Goal: Task Accomplishment & Management: Use online tool/utility

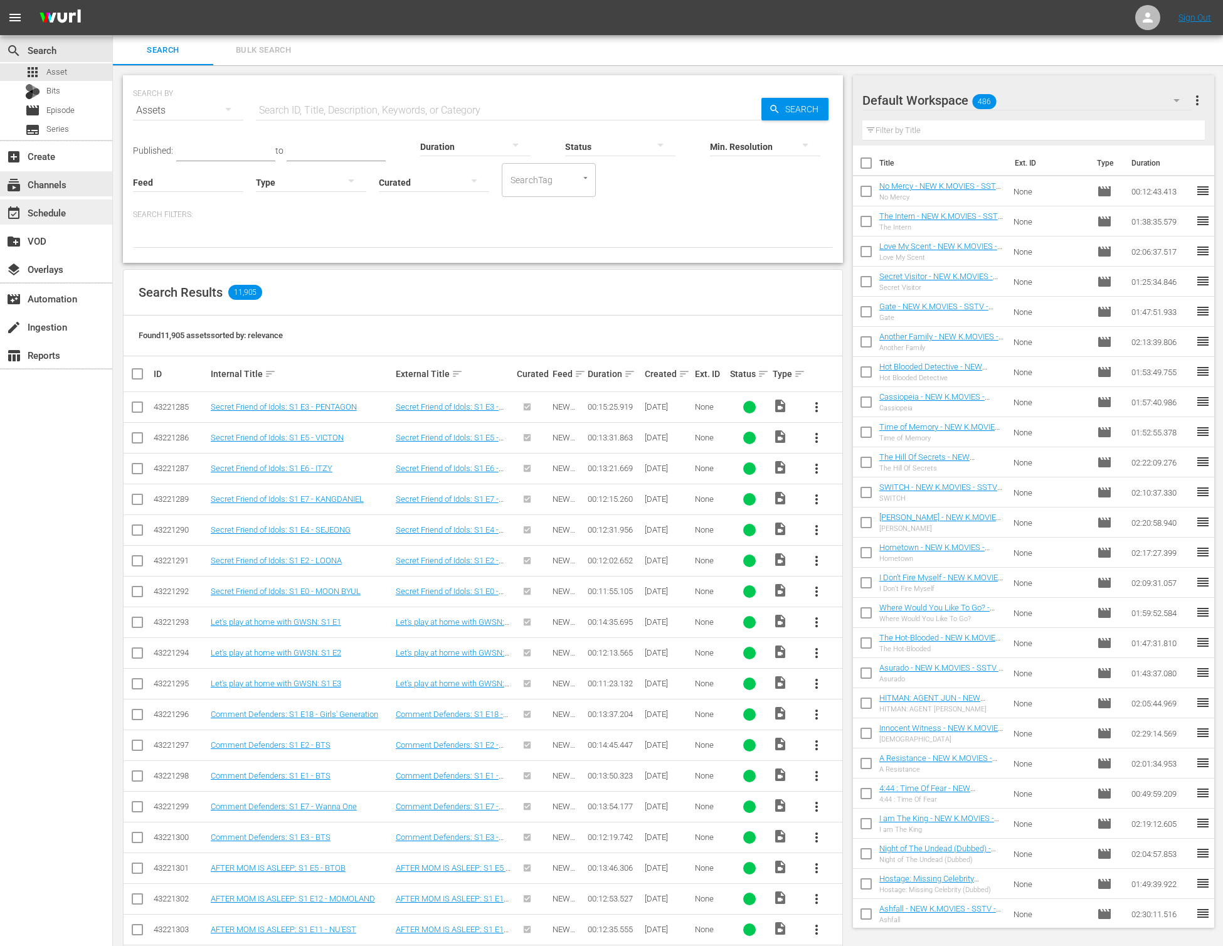
click at [75, 204] on div "event_available Schedule" at bounding box center [56, 211] width 112 height 25
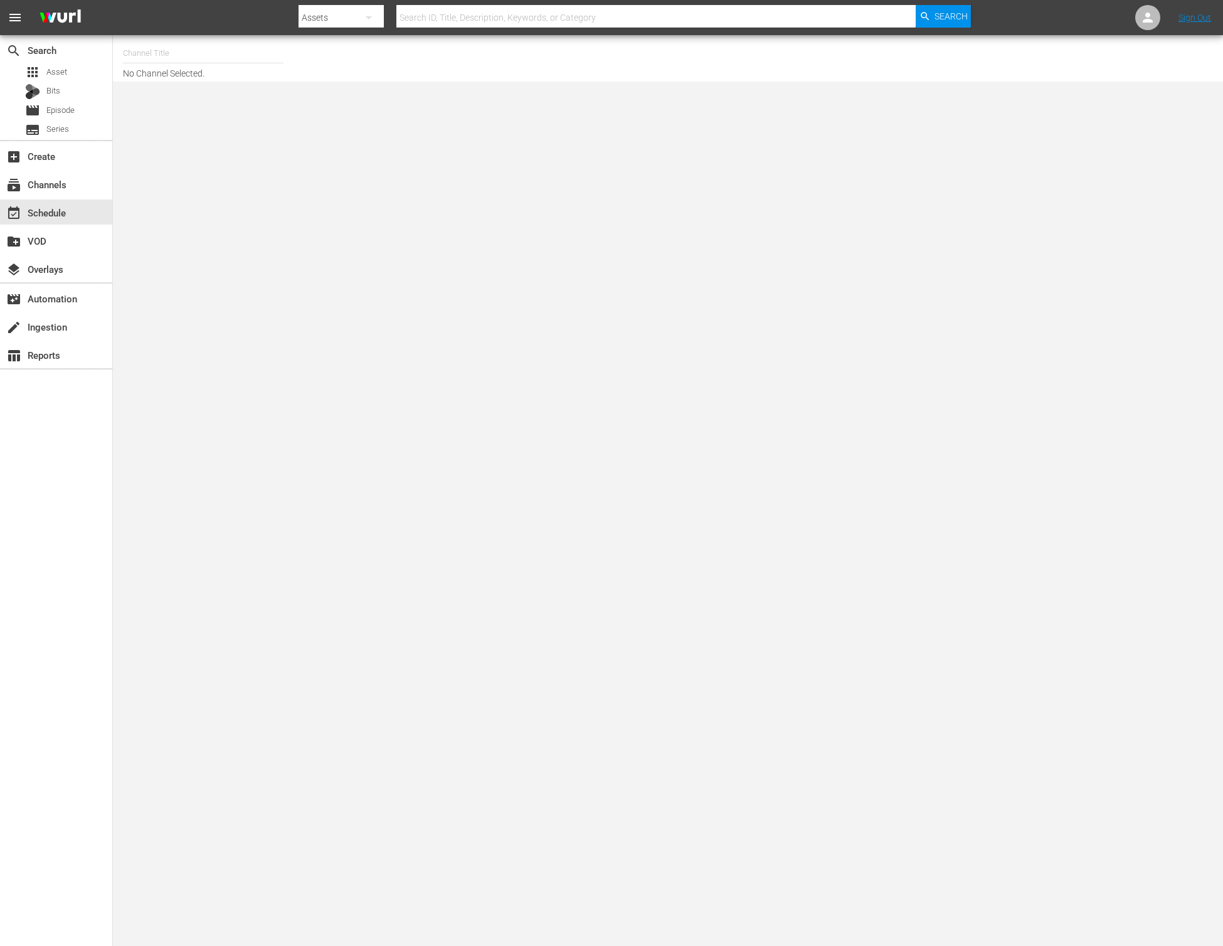
click at [213, 45] on input "text" at bounding box center [203, 53] width 161 height 30
type input "ㅡ"
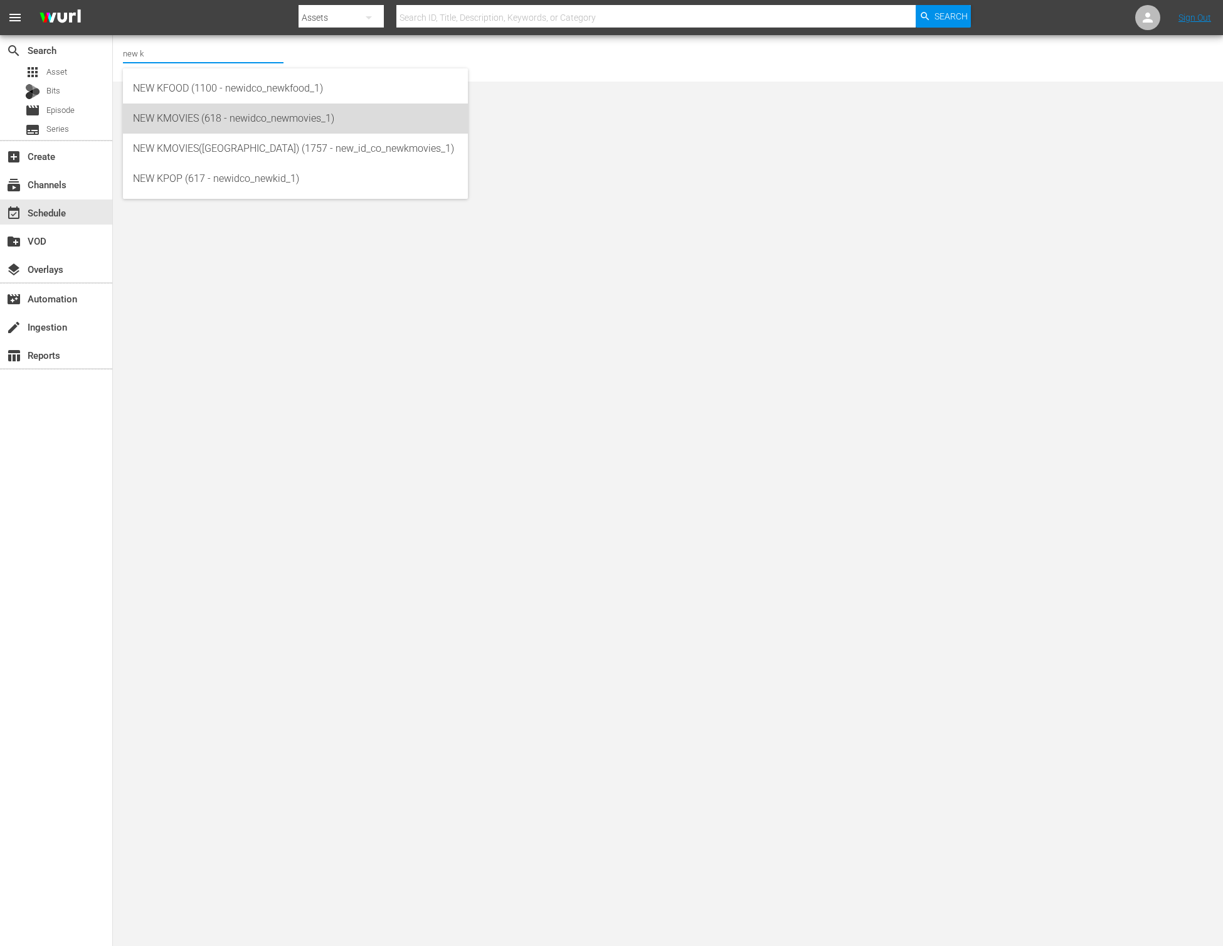
click at [218, 122] on div "NEW KMOVIES (618 - newidco_newmovies_1)" at bounding box center [295, 118] width 325 height 30
type input "NEW KMOVIES (618 - newidco_newmovies_1)"
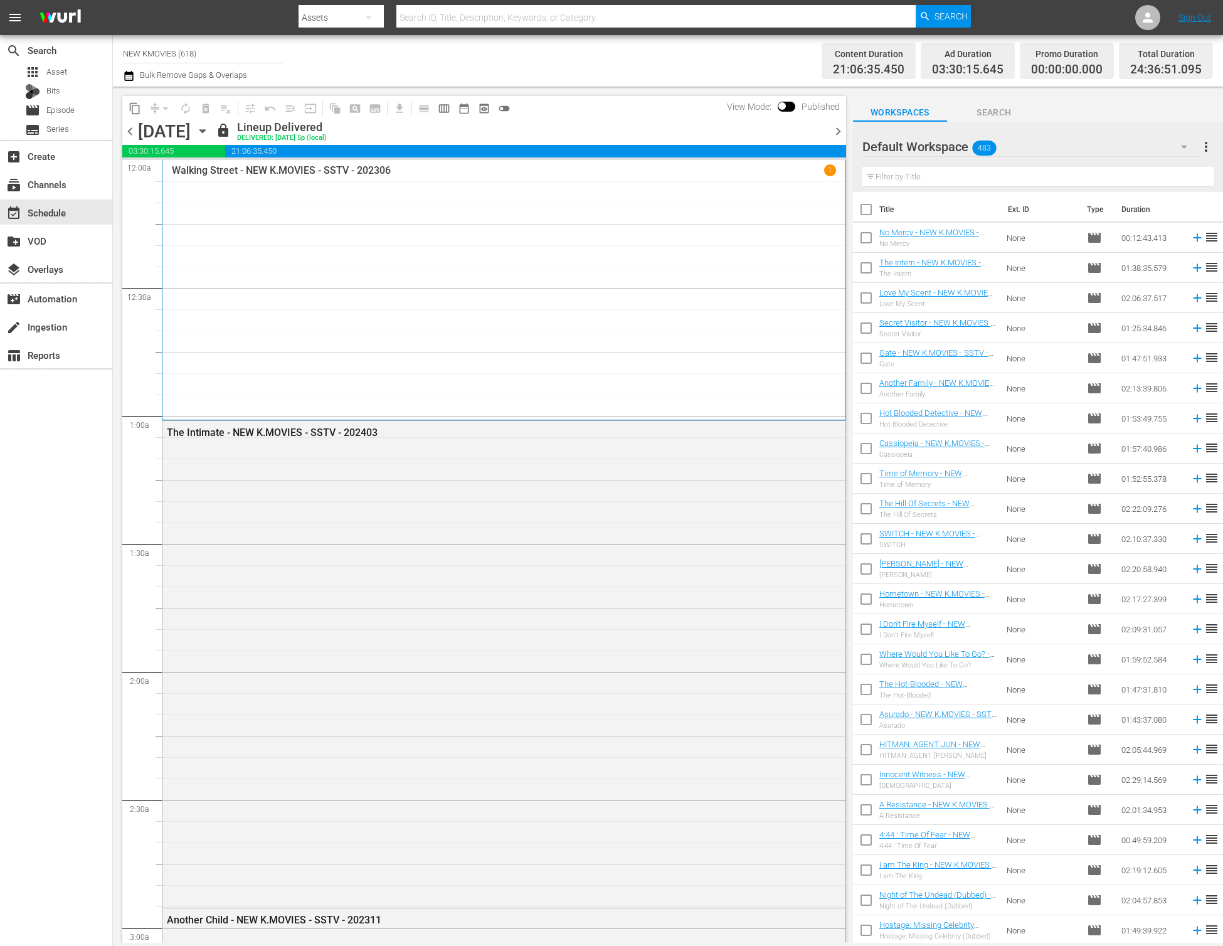
click at [209, 130] on icon "button" at bounding box center [203, 131] width 14 height 14
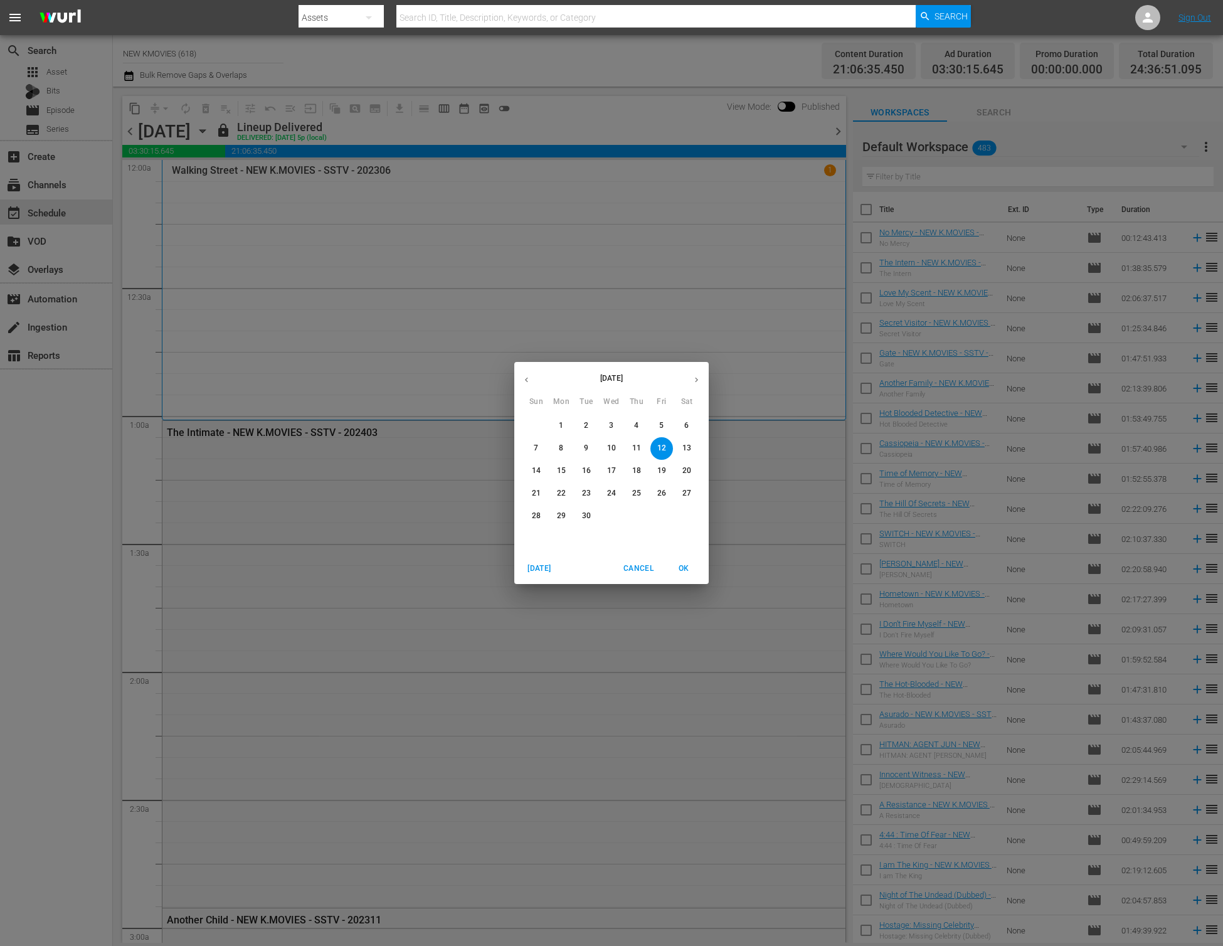
click at [532, 468] on p "14" at bounding box center [536, 470] width 9 height 11
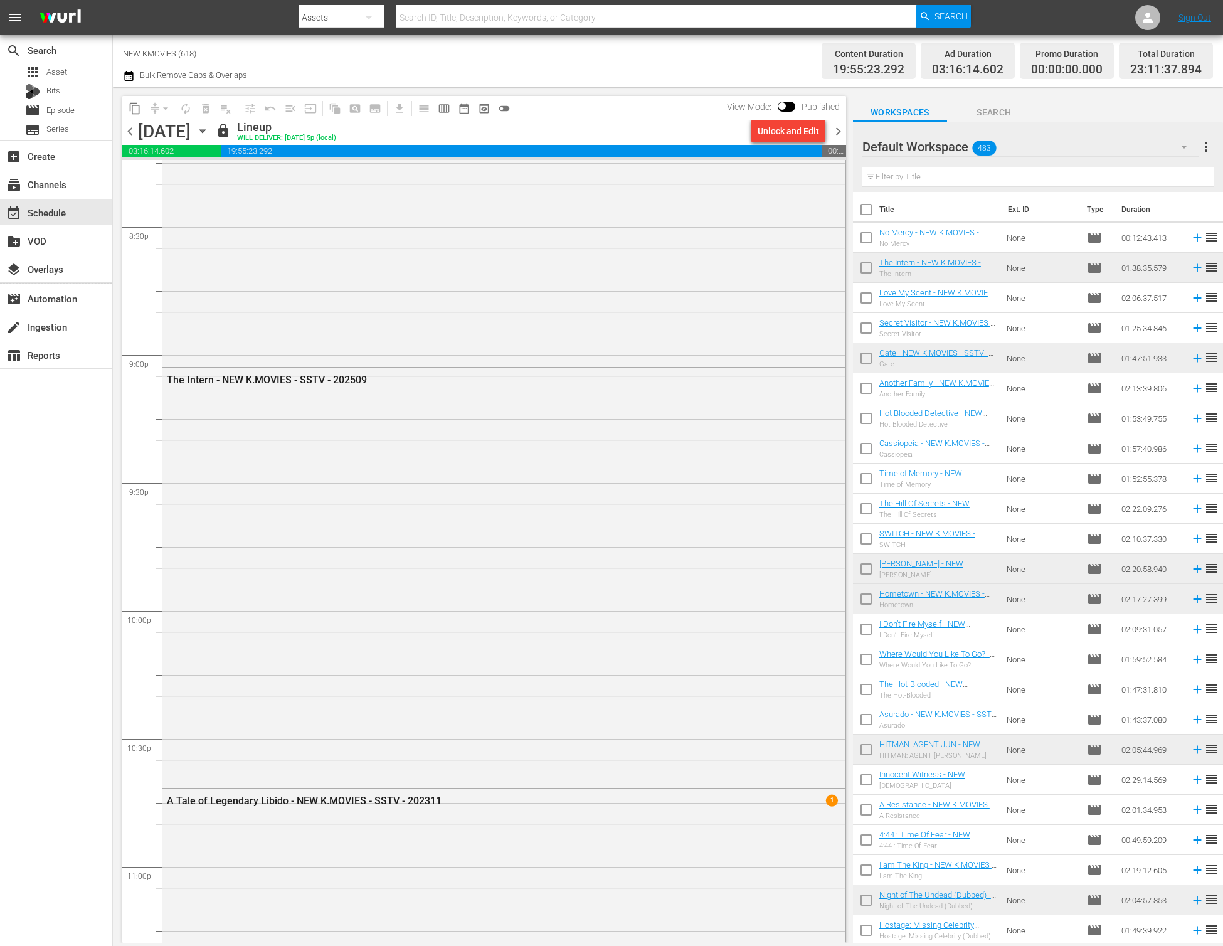
scroll to position [4863, 0]
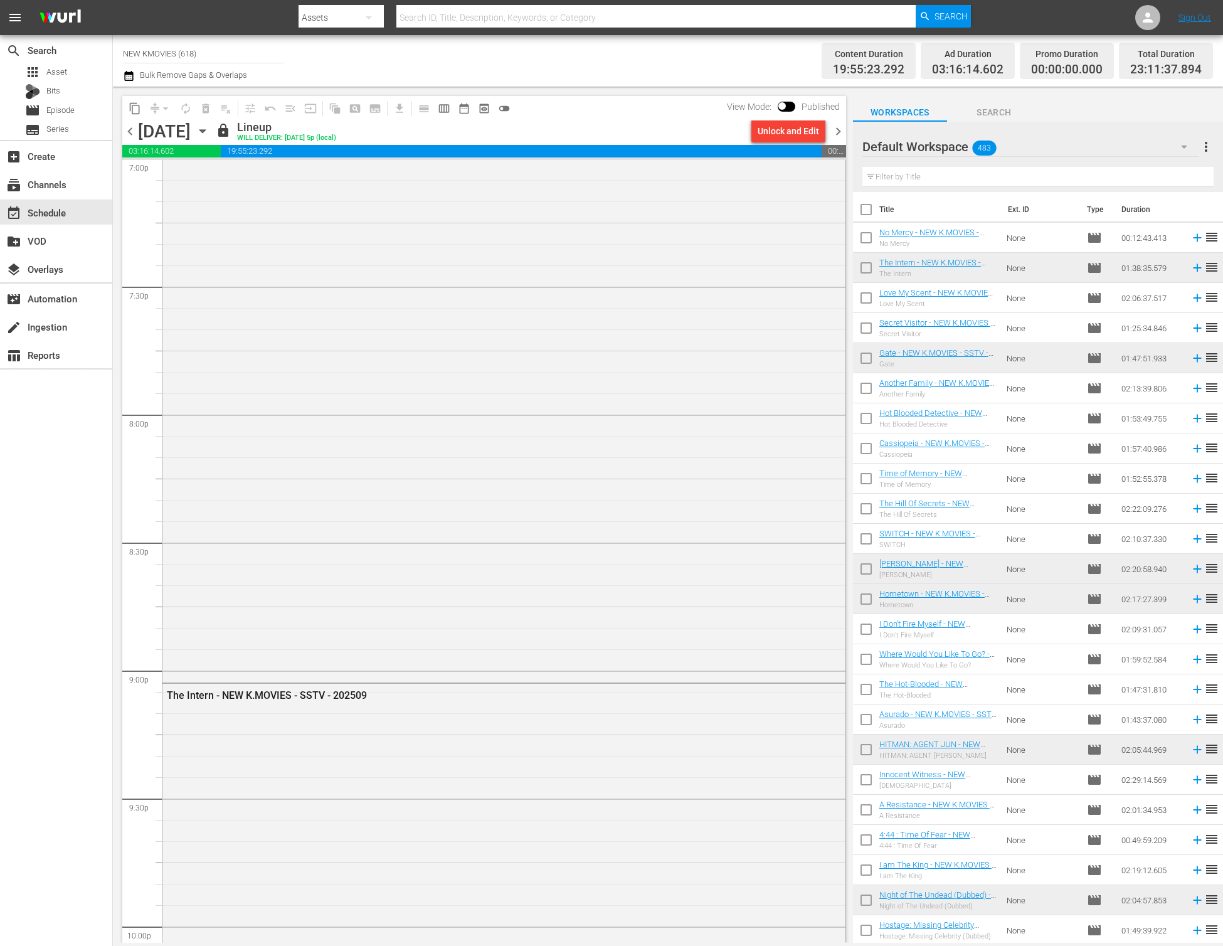
click at [840, 130] on span "chevron_right" at bounding box center [838, 132] width 16 height 16
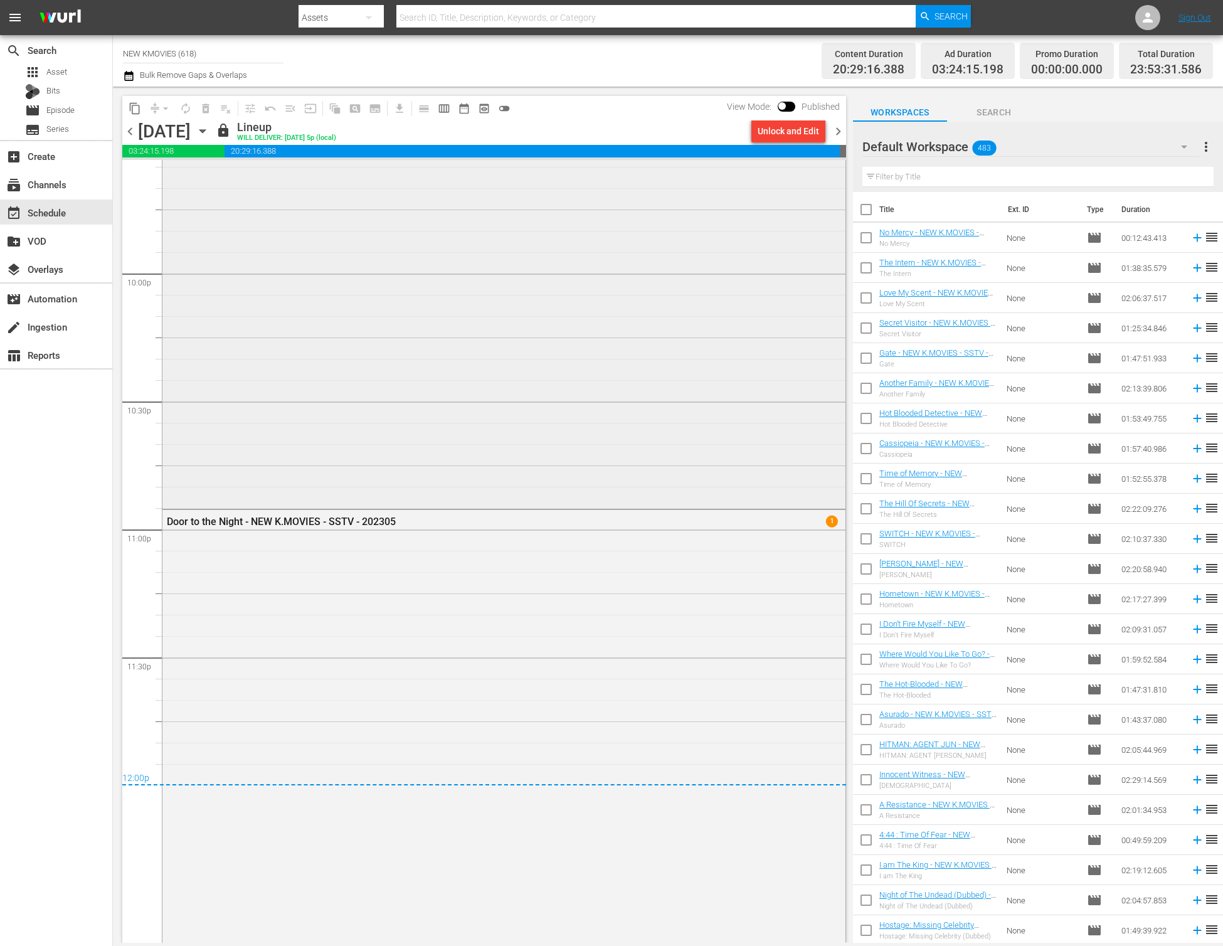
scroll to position [5547, 0]
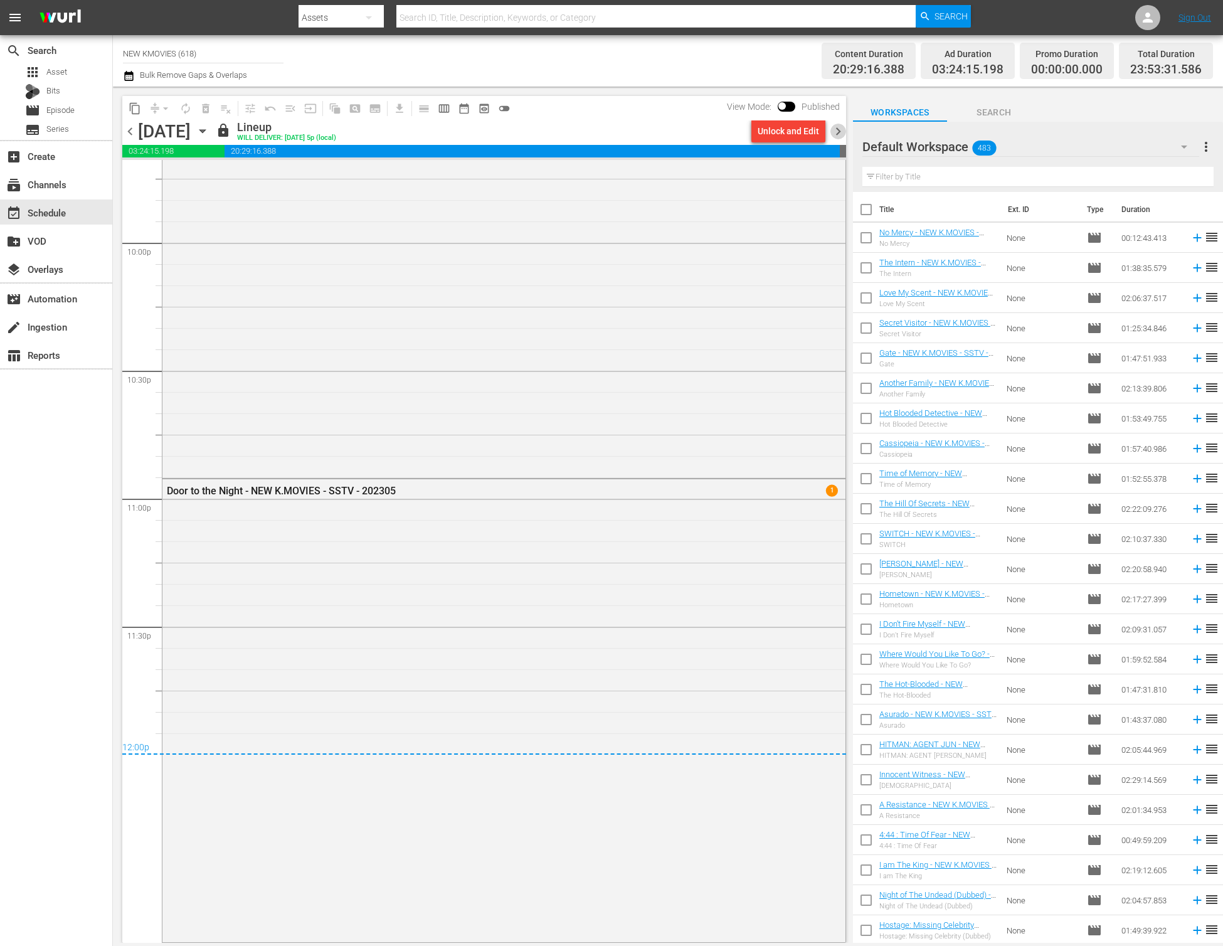
click at [840, 132] on span "chevron_right" at bounding box center [838, 132] width 16 height 16
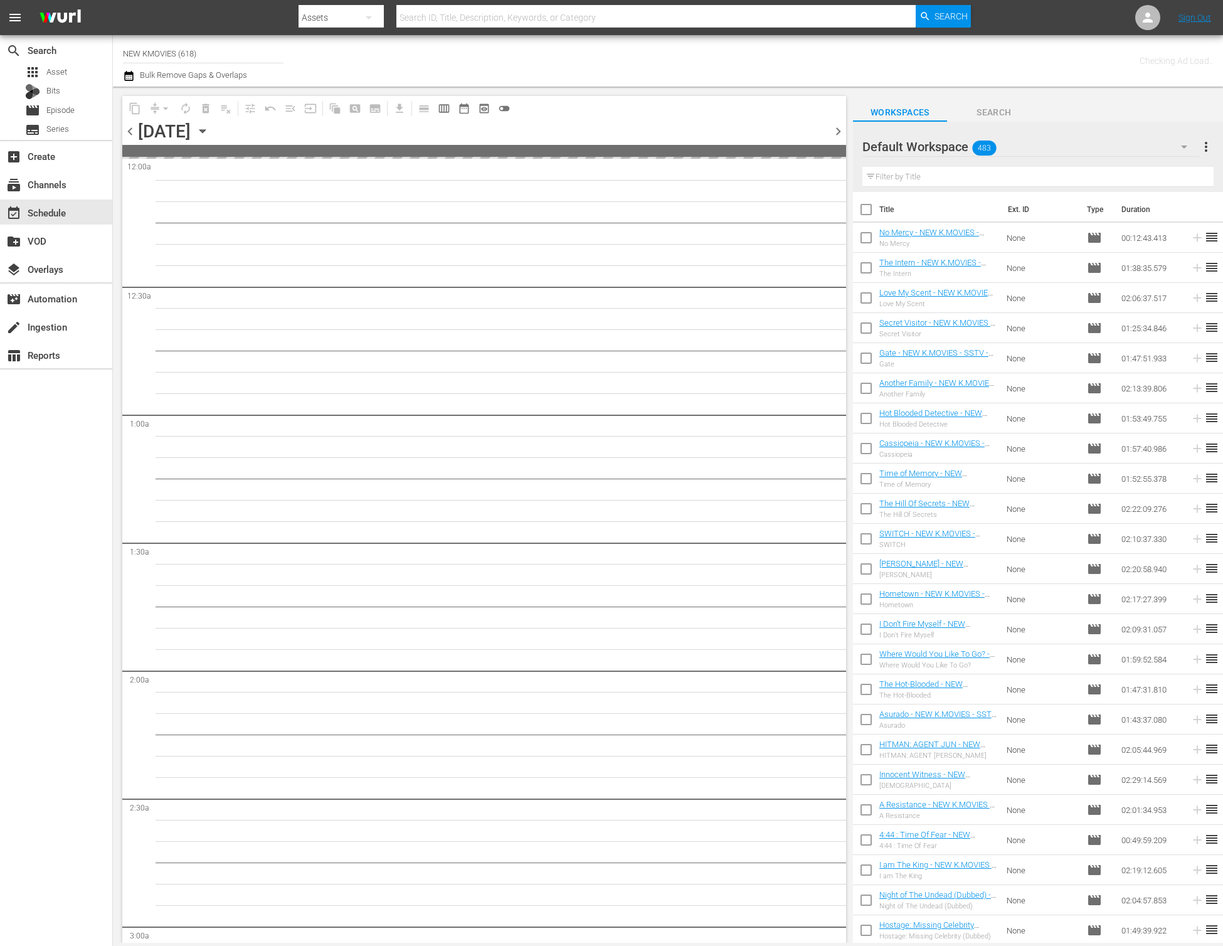
scroll to position [211, 0]
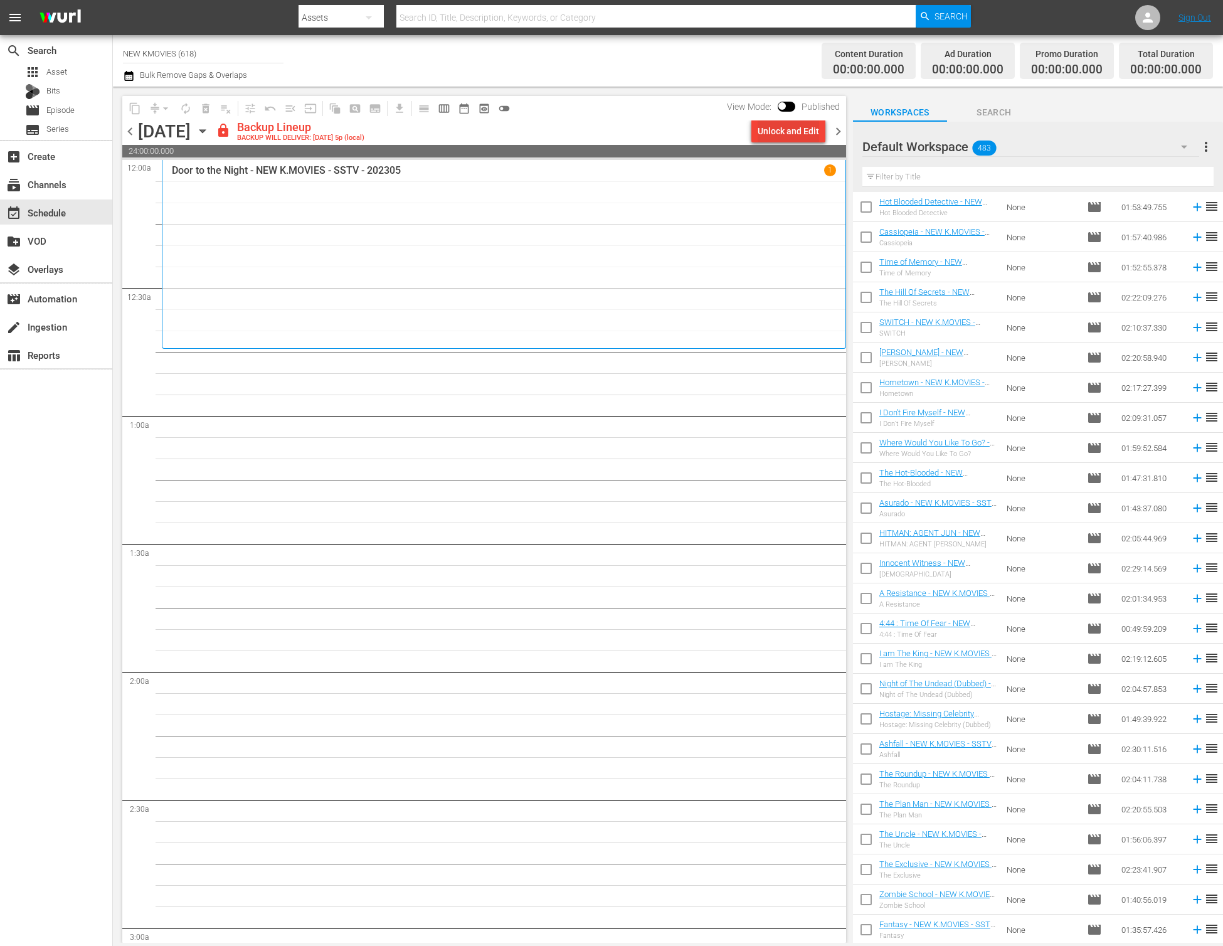
click at [780, 132] on div "Unlock and Edit" at bounding box center [788, 131] width 61 height 23
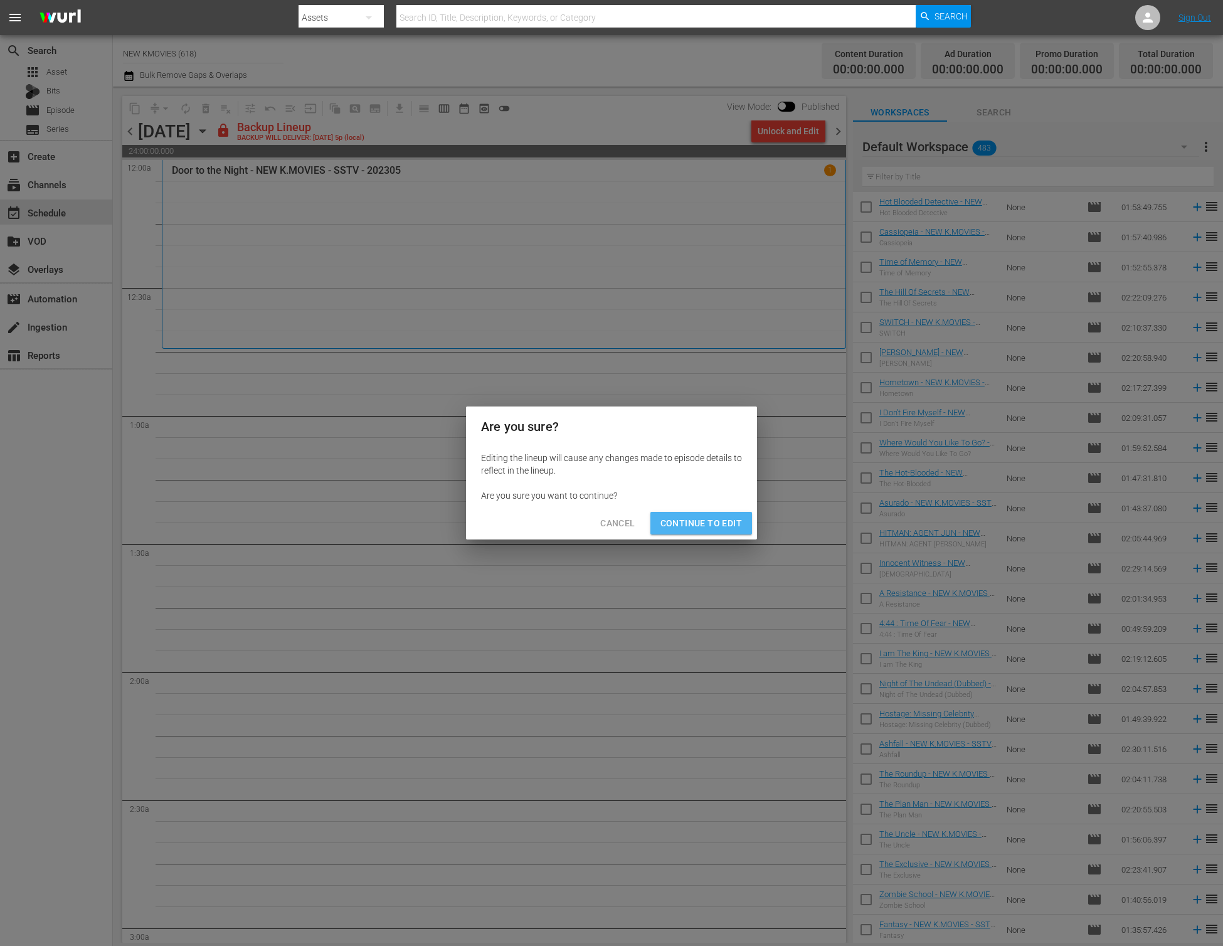
click at [738, 526] on span "Continue to Edit" at bounding box center [701, 524] width 82 height 16
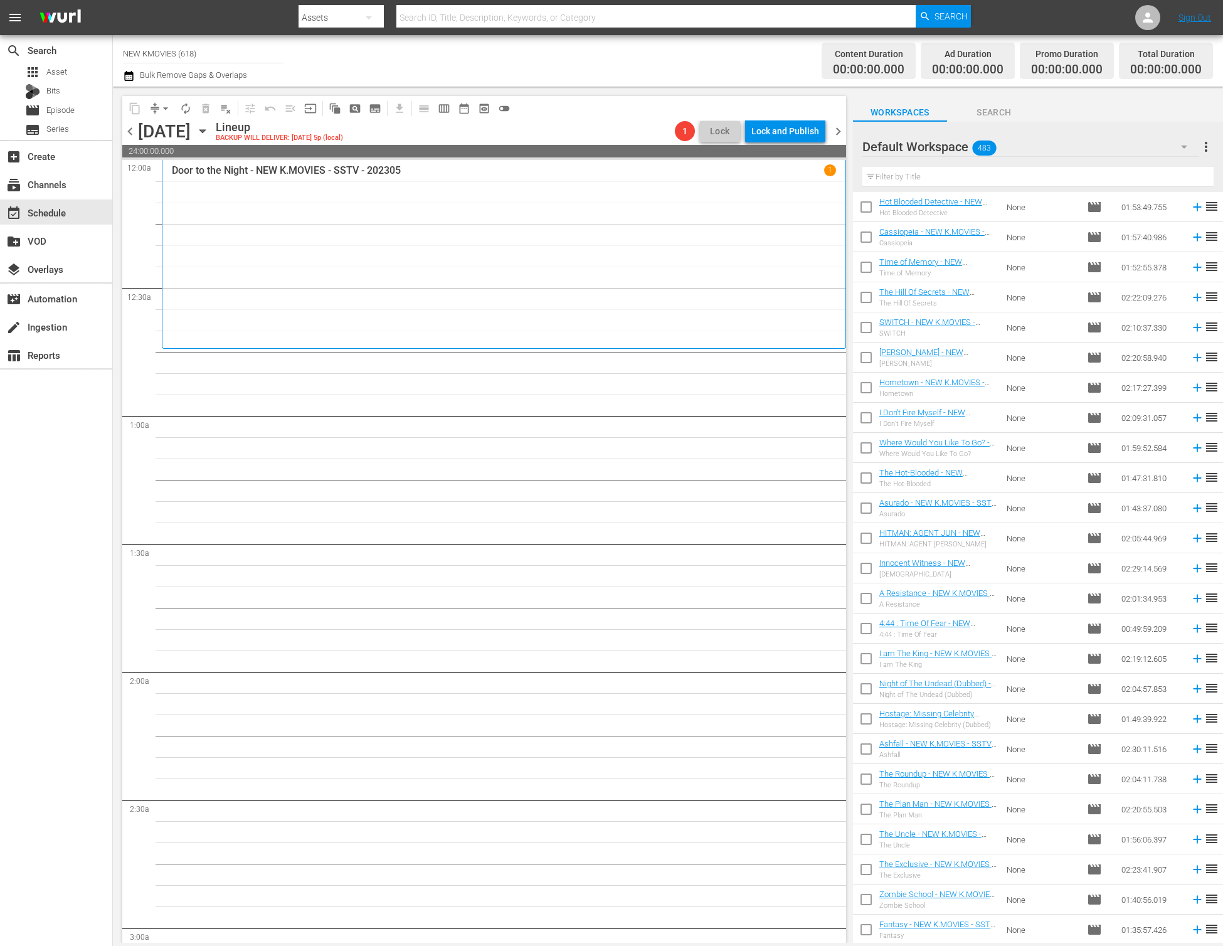
click at [1067, 125] on div "Default Workspace 483 Default more_vert" at bounding box center [1037, 142] width 351 height 40
click at [1076, 107] on div "Workspaces Search" at bounding box center [1038, 109] width 370 height 25
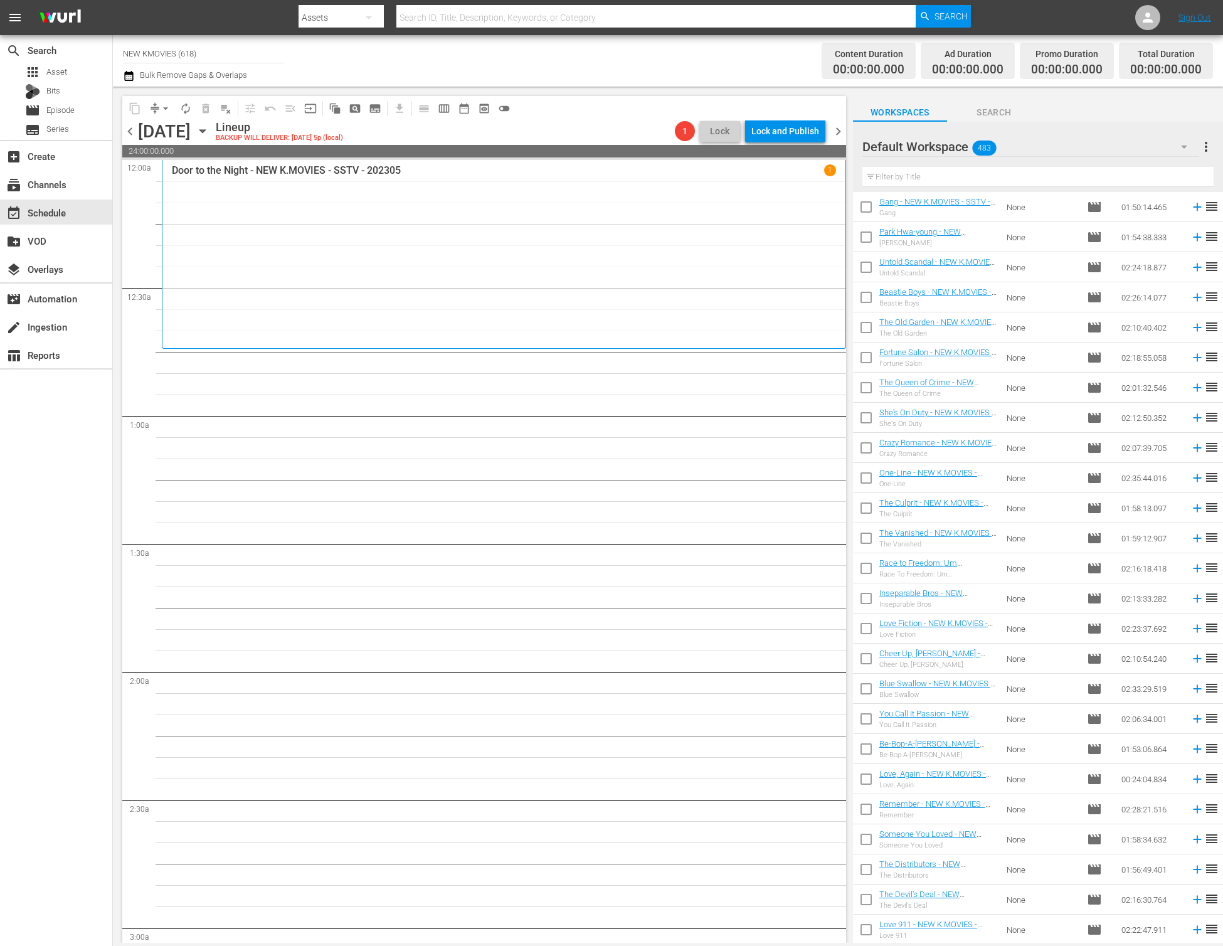
scroll to position [5088, 0]
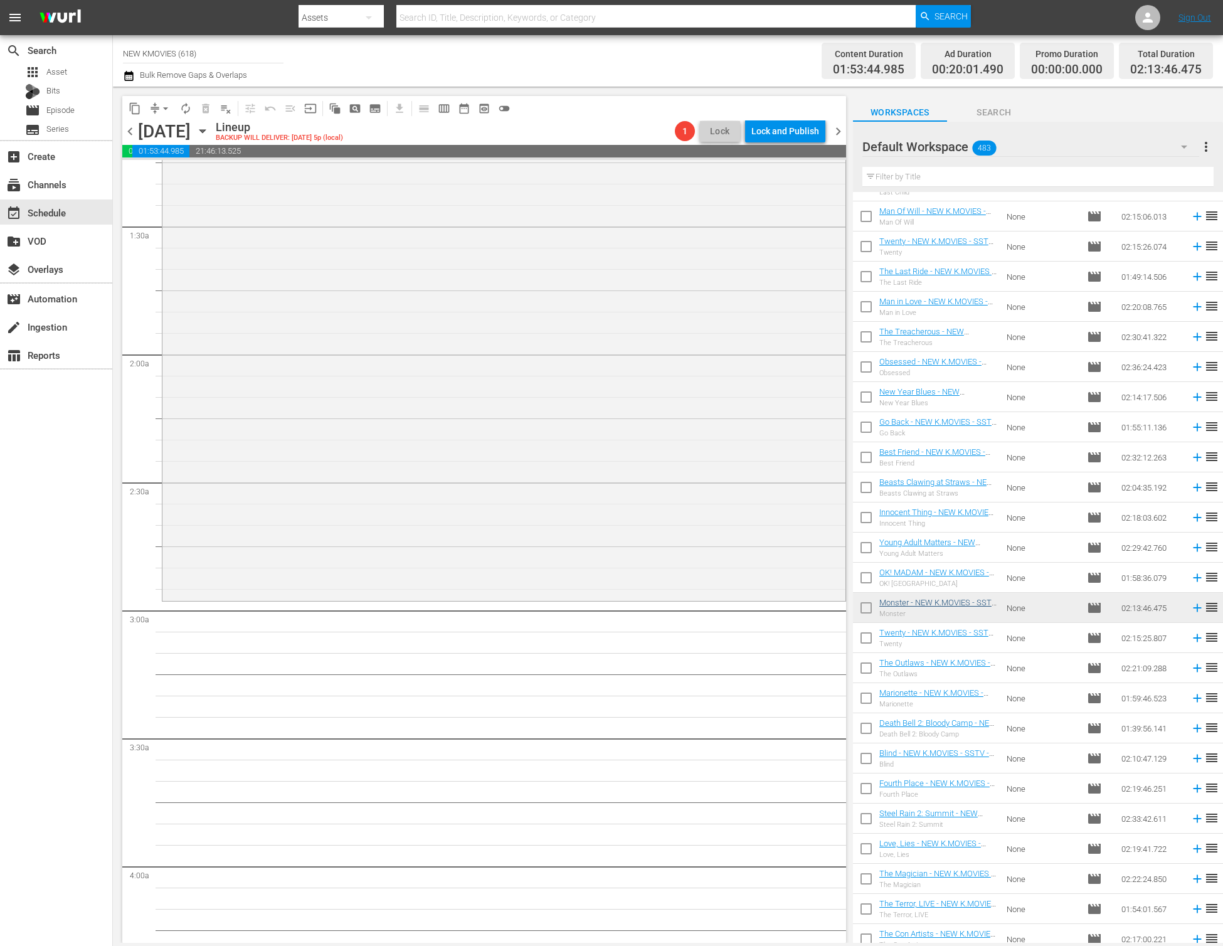
scroll to position [351, 0]
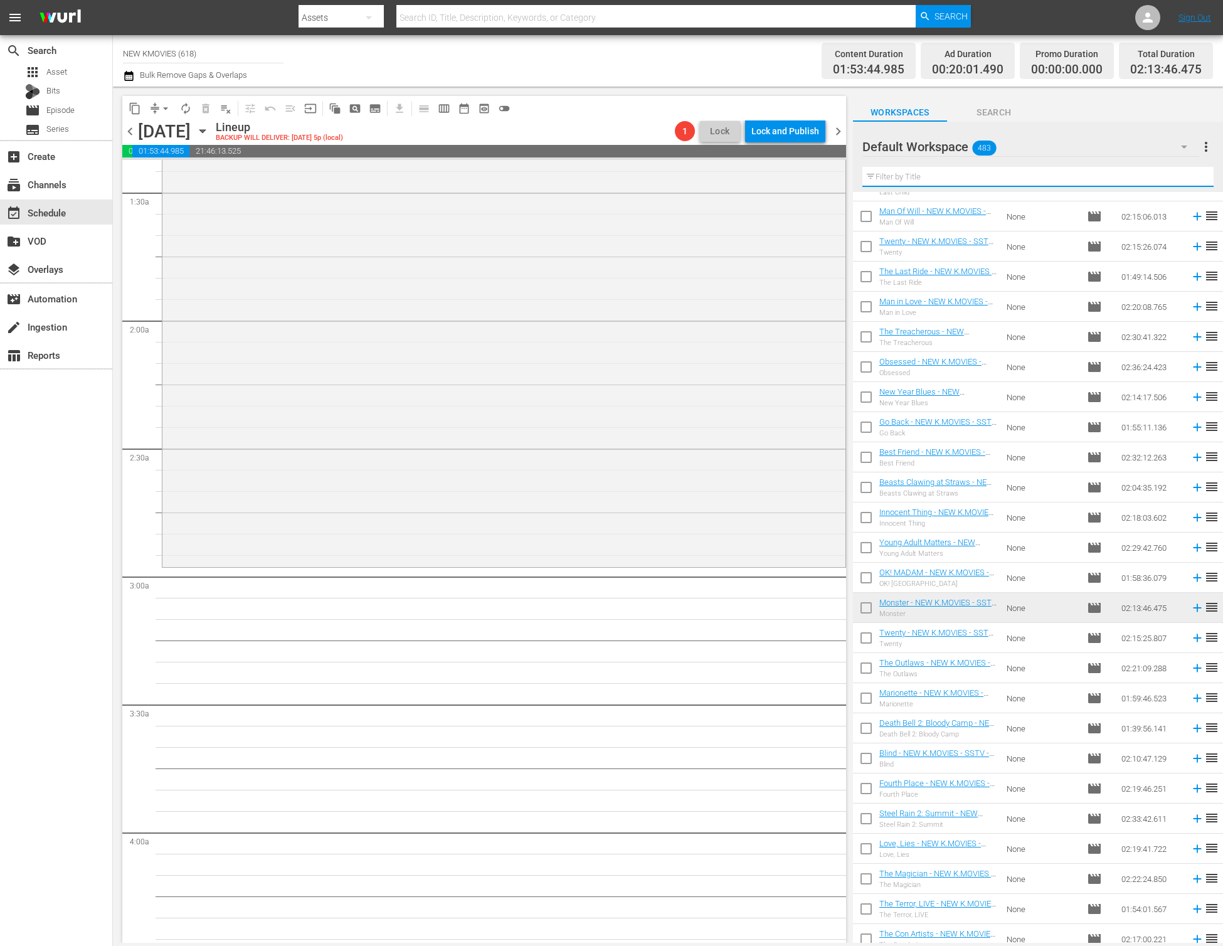
click at [978, 175] on input "text" at bounding box center [1037, 177] width 351 height 20
paste input "Always"
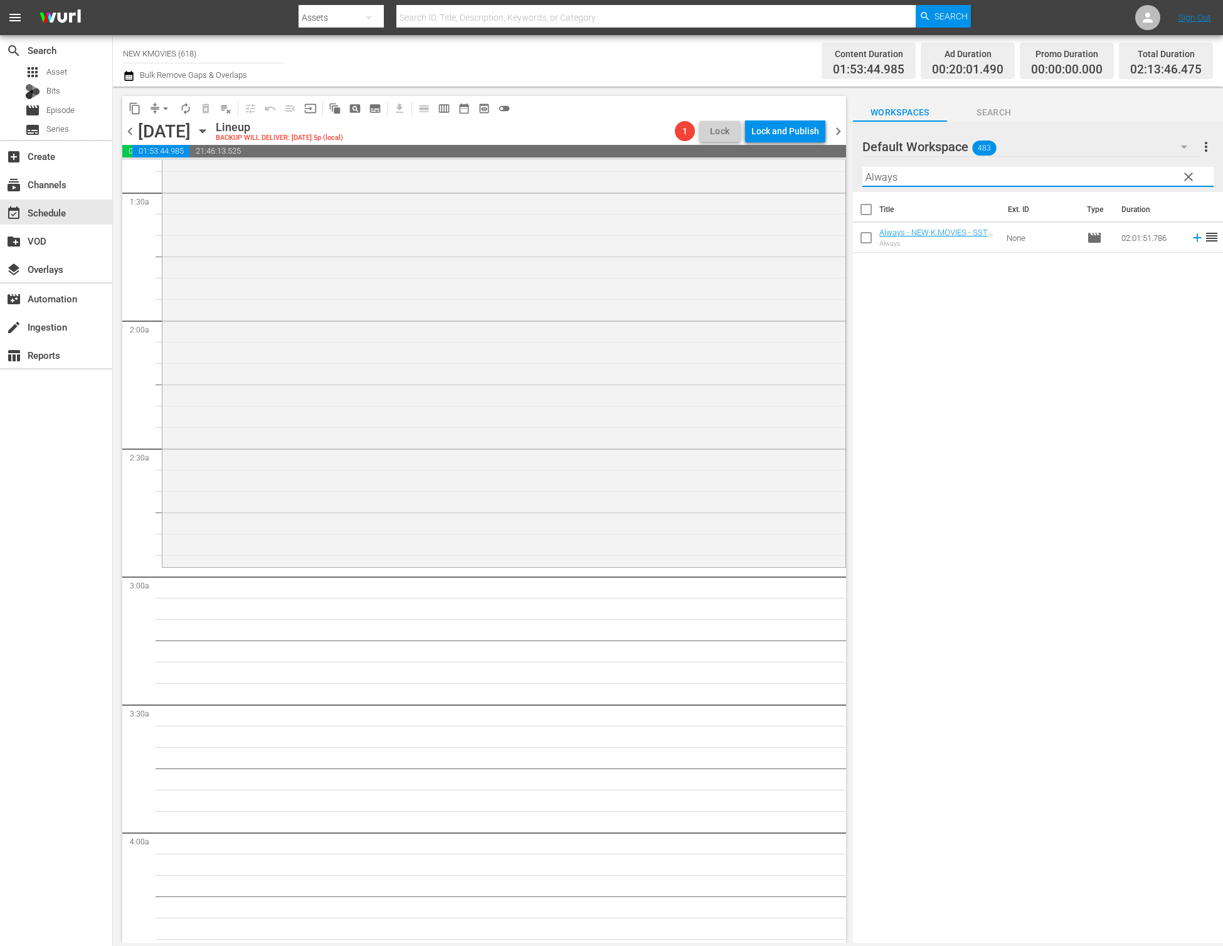
scroll to position [0, 0]
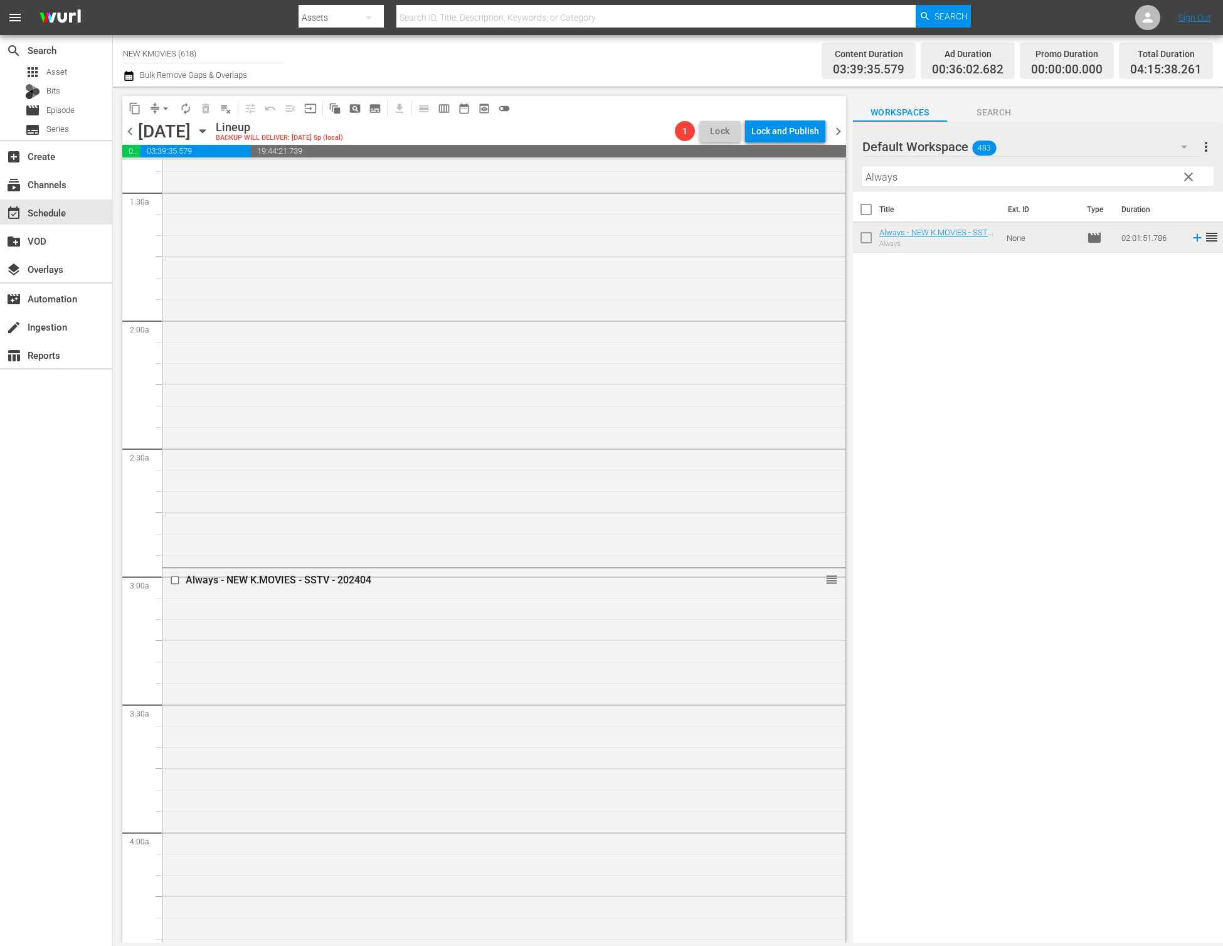
click at [993, 172] on input "Always" at bounding box center [1037, 177] width 351 height 20
paste input "The Throne"
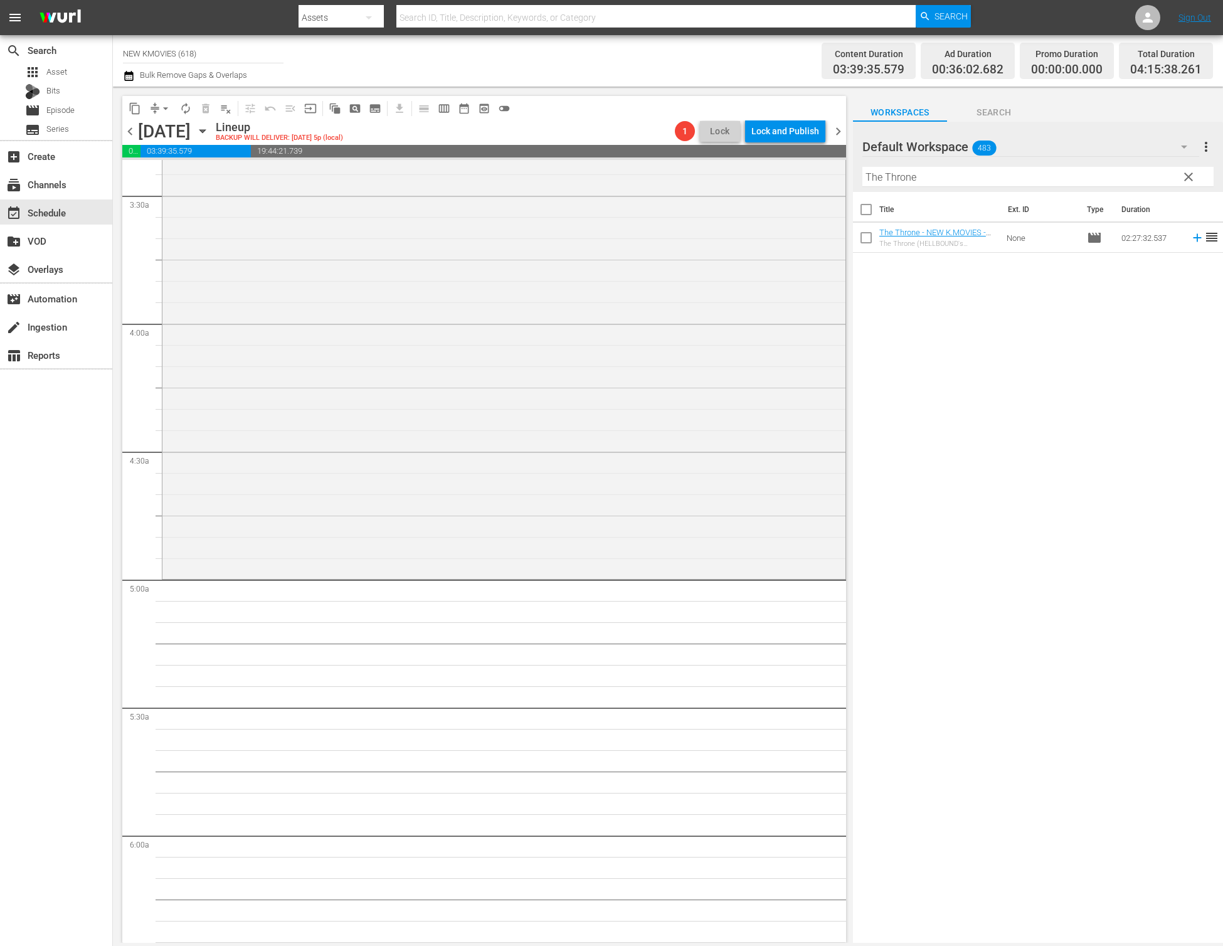
scroll to position [875, 0]
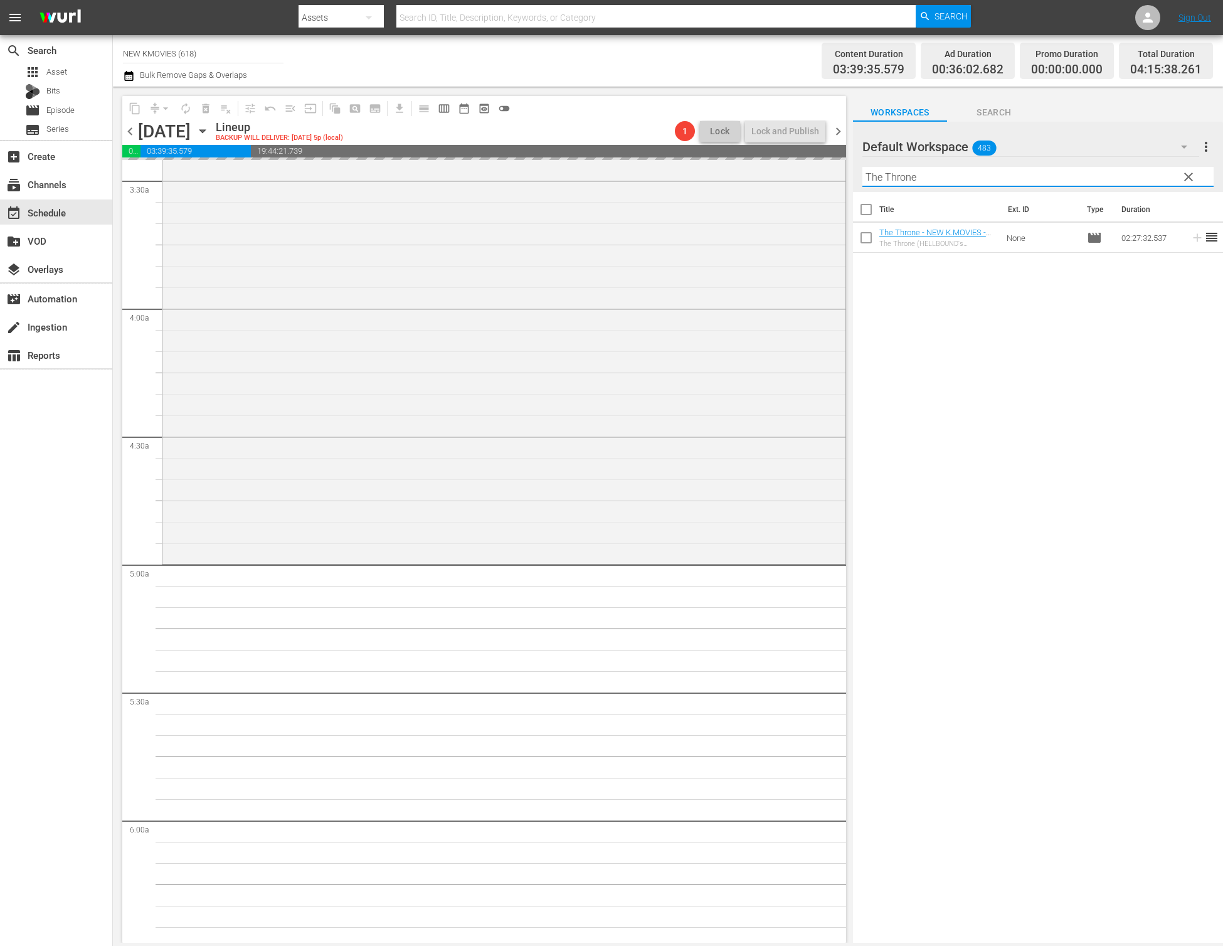
click at [937, 181] on input "The Throne" at bounding box center [1037, 177] width 351 height 20
paste input "Iris: New Generation"
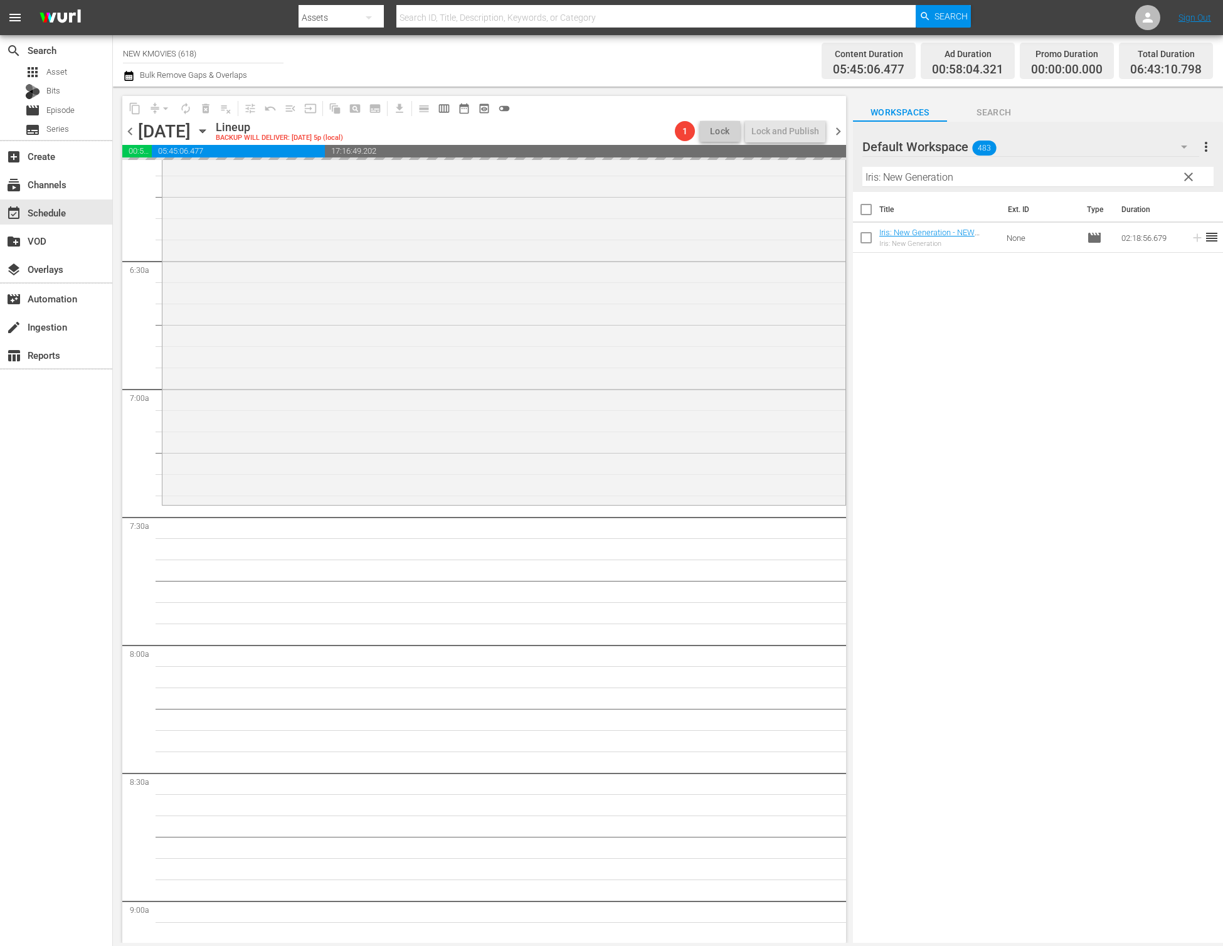
click at [979, 176] on input "Iris: New Generation" at bounding box center [1037, 177] width 351 height 20
paste input "Detective K: Secret of Virtuous Widow"
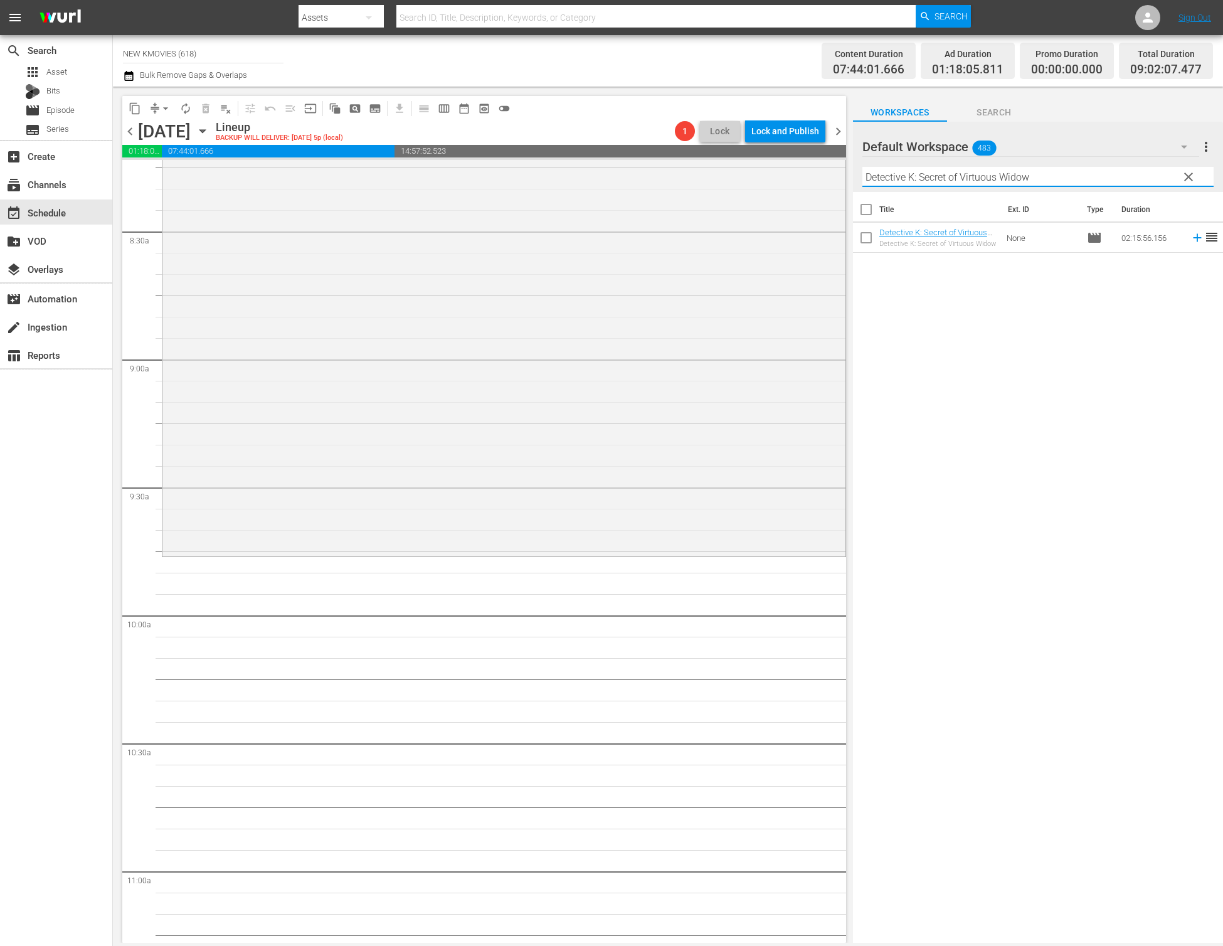
scroll to position [2105, 0]
click at [982, 178] on input "Detective K: Secret of Virtuous Widow" at bounding box center [1037, 177] width 351 height 20
paste input "Mood of the day"
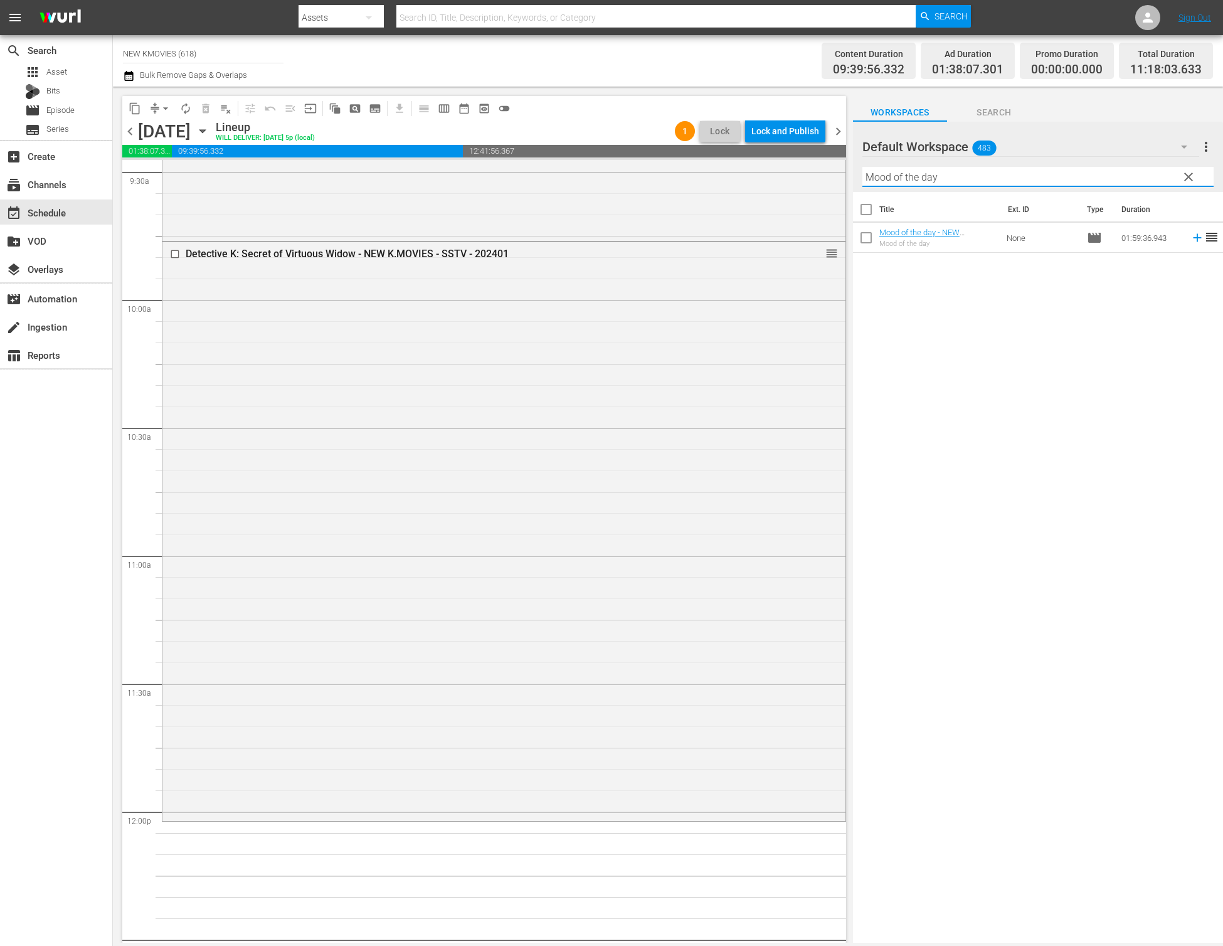
scroll to position [2519, 0]
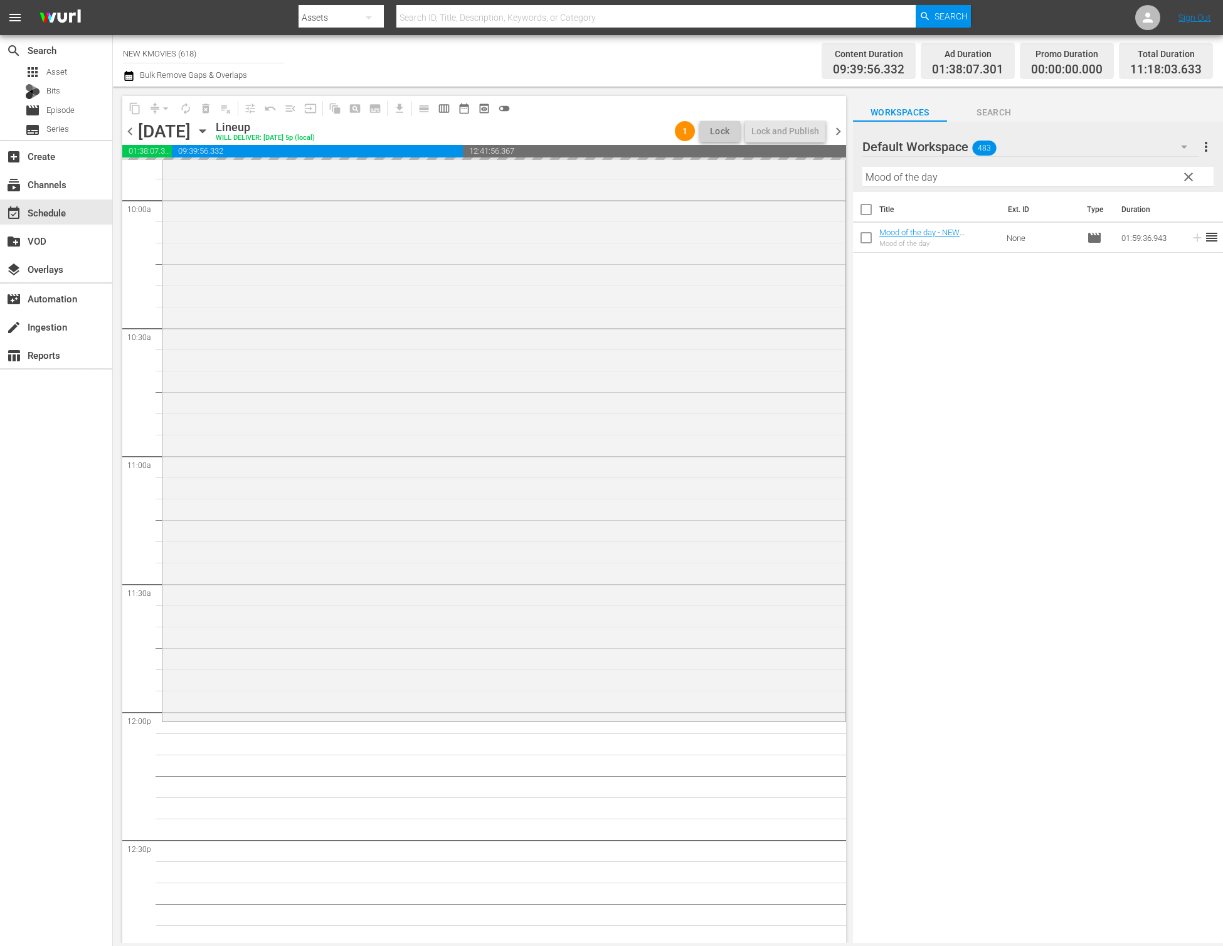
click at [968, 175] on input "Mood of the day" at bounding box center [1037, 177] width 351 height 20
paste input "iracle: Letters To The President"
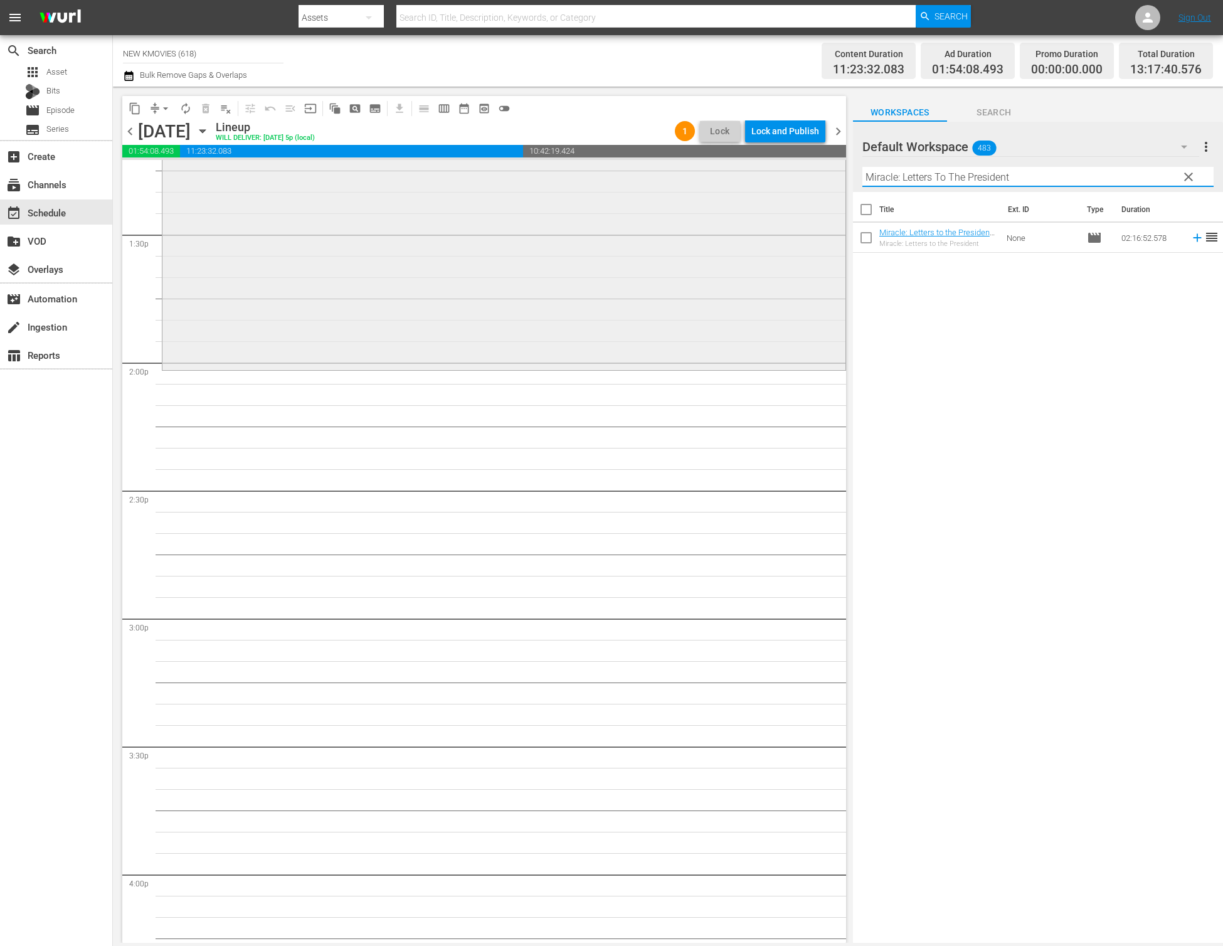
scroll to position [3410, 0]
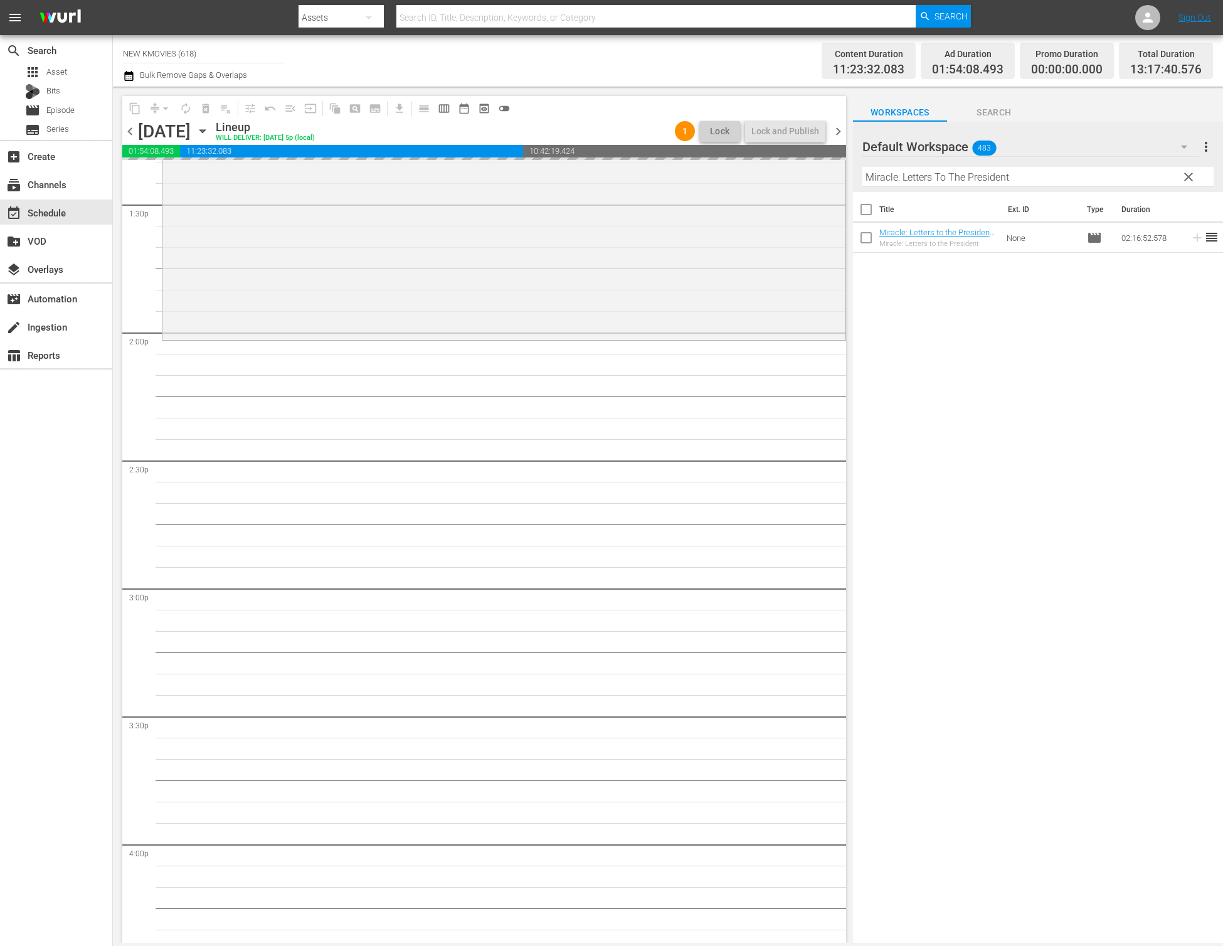
click at [968, 169] on input "Miracle: Letters To The President" at bounding box center [1037, 177] width 351 height 20
paste input "ssion Possible"
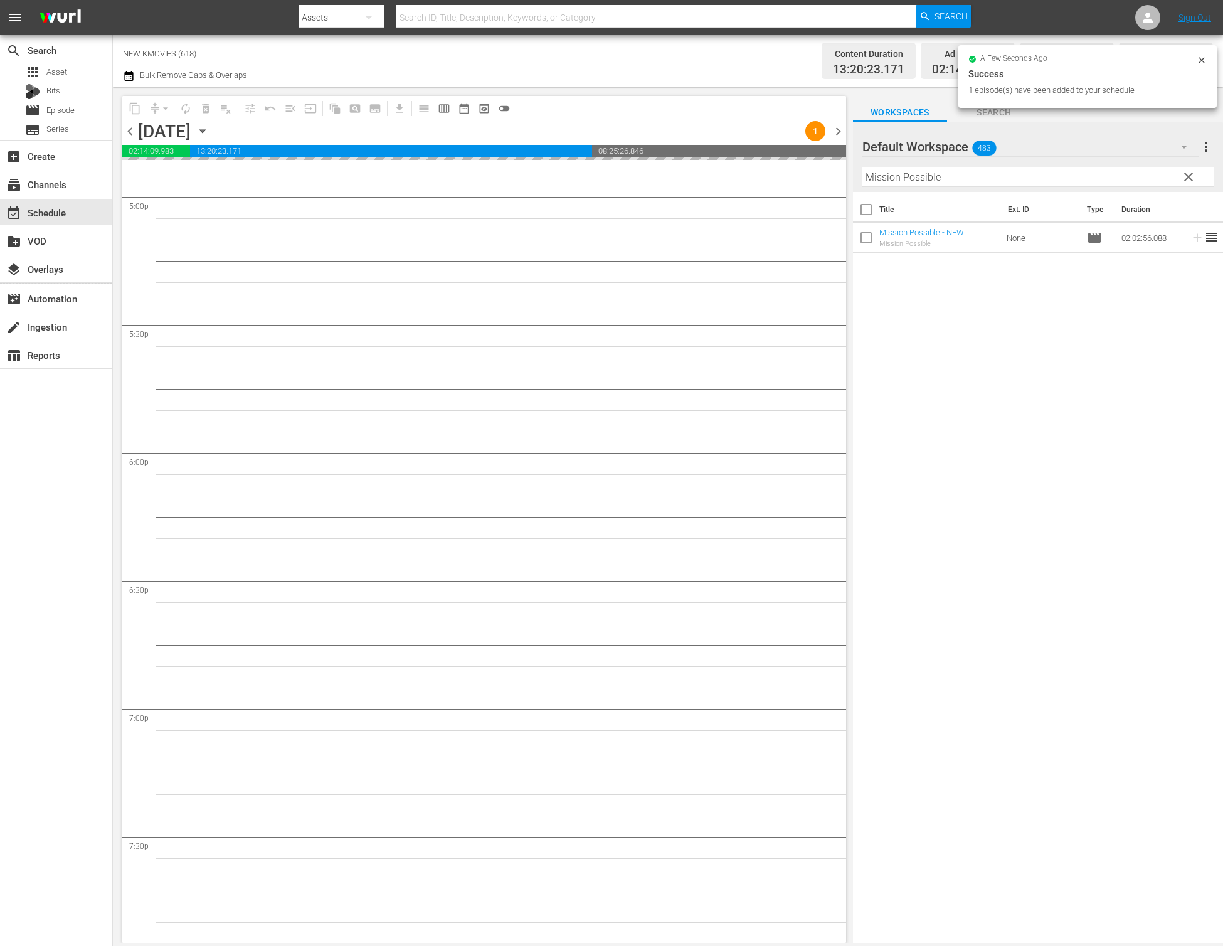
scroll to position [4314, 0]
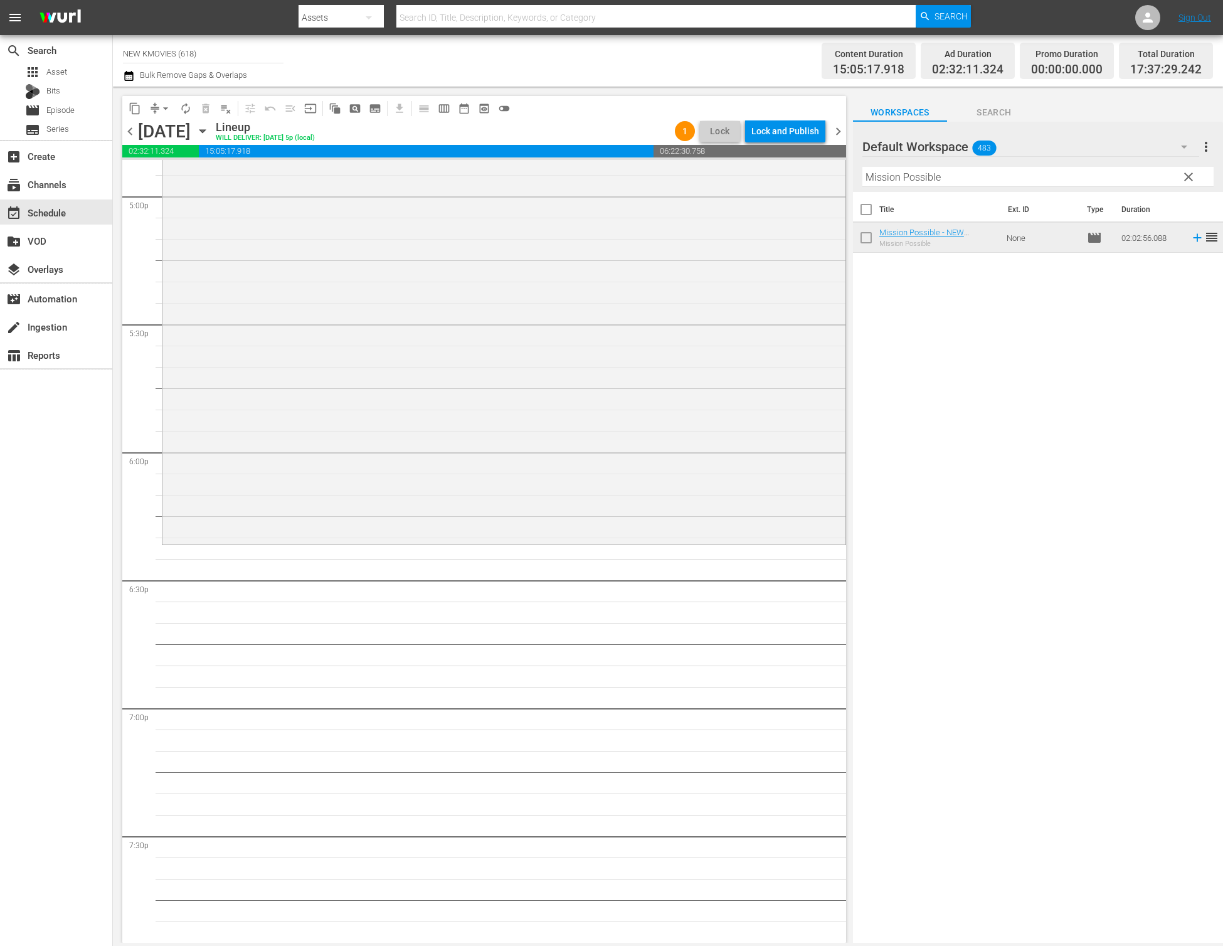
click at [999, 177] on input "Mission Possible" at bounding box center [1037, 177] width 351 height 20
paste input "The Battle: Roar to Victory"
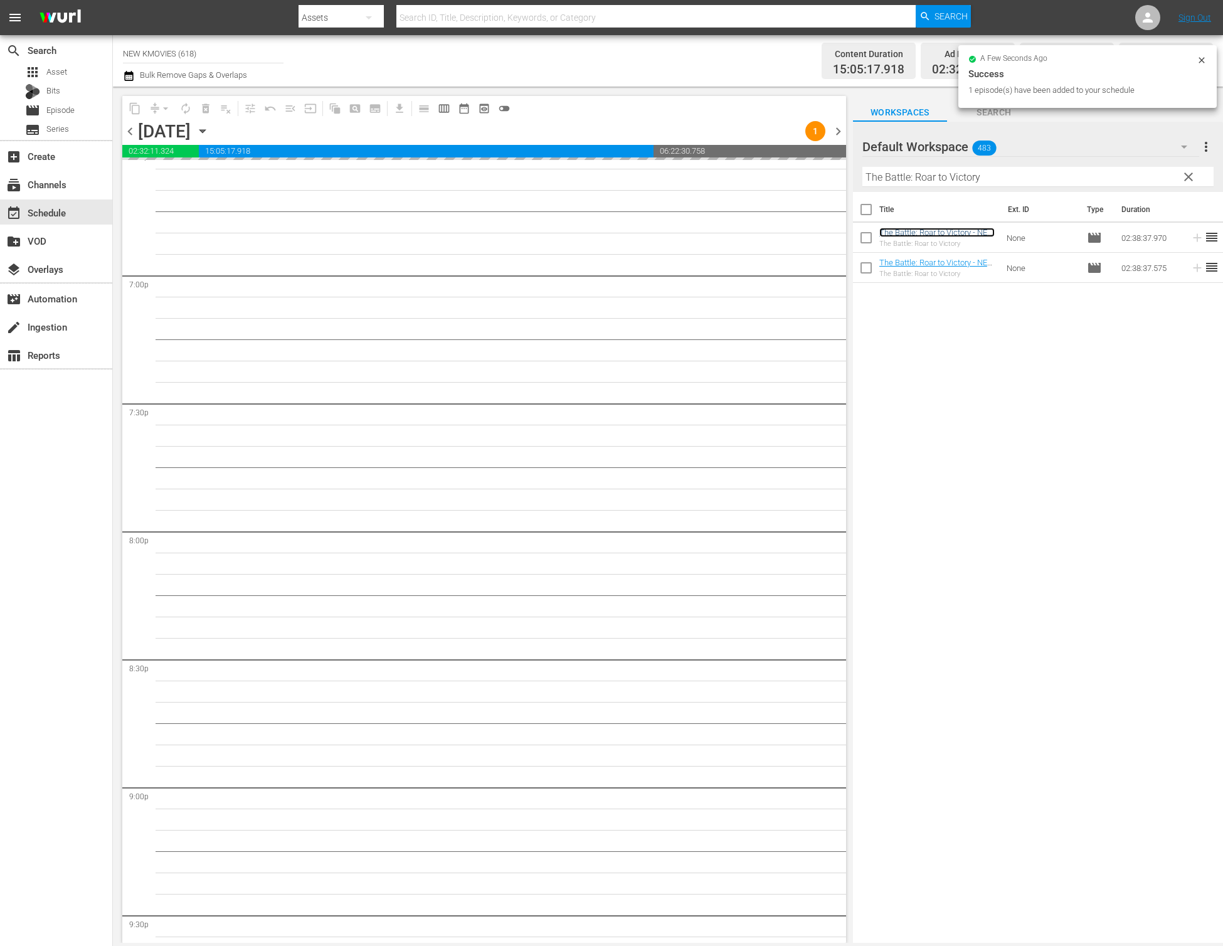
scroll to position [4831, 0]
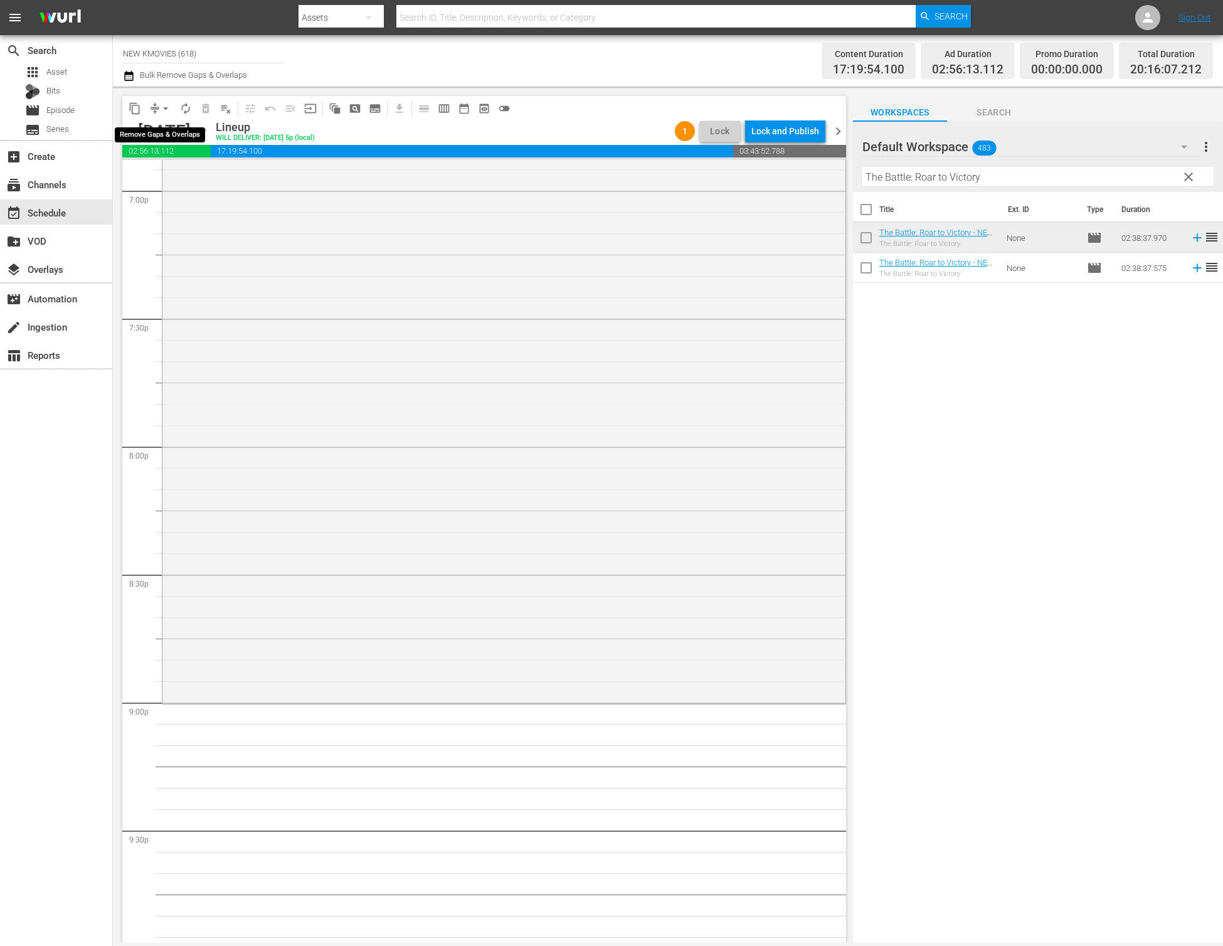
click at [162, 112] on span "arrow_drop_down" at bounding box center [165, 108] width 13 height 13
click at [168, 176] on li "Align to End of Previous Day" at bounding box center [166, 175] width 132 height 21
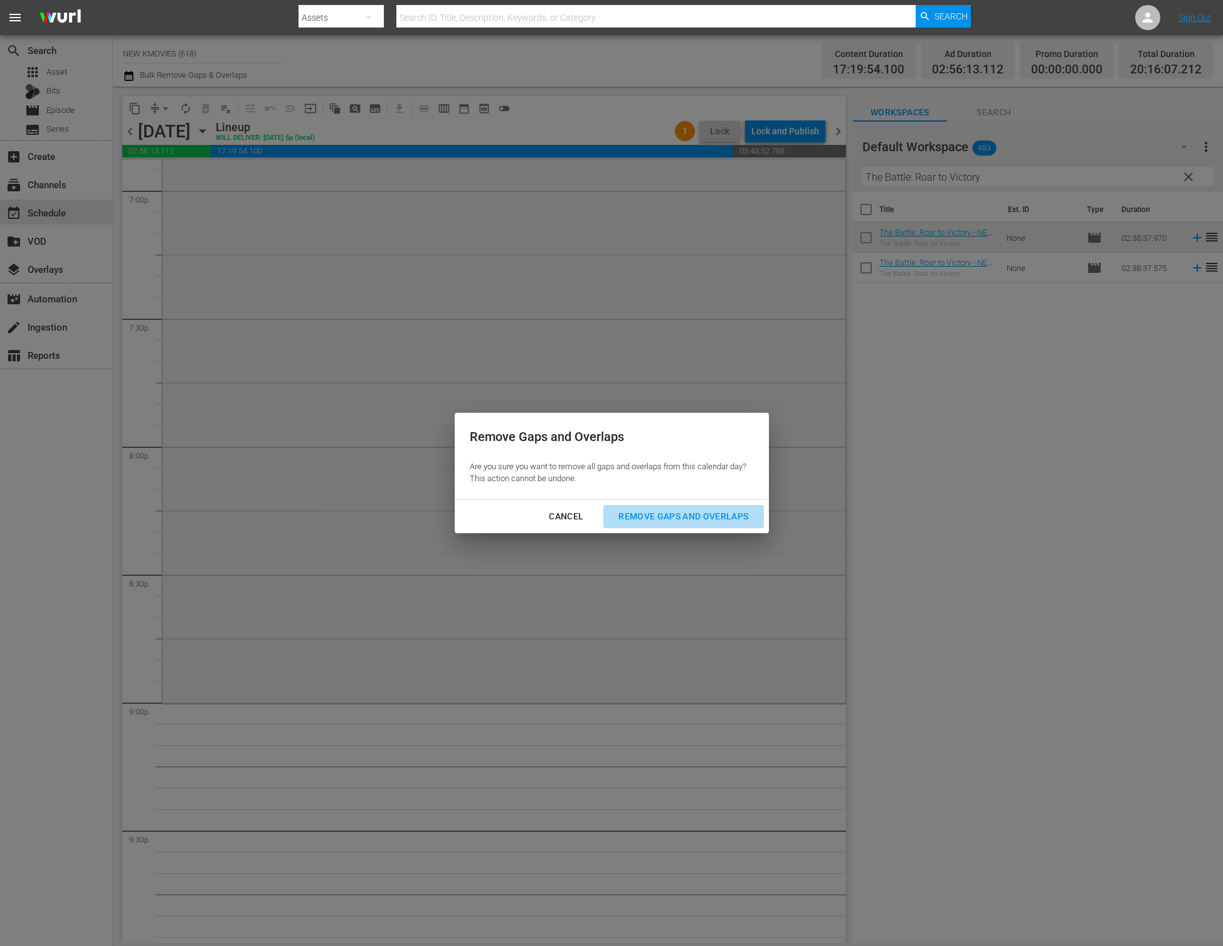
click at [640, 516] on div "Remove Gaps and Overlaps" at bounding box center [683, 517] width 150 height 16
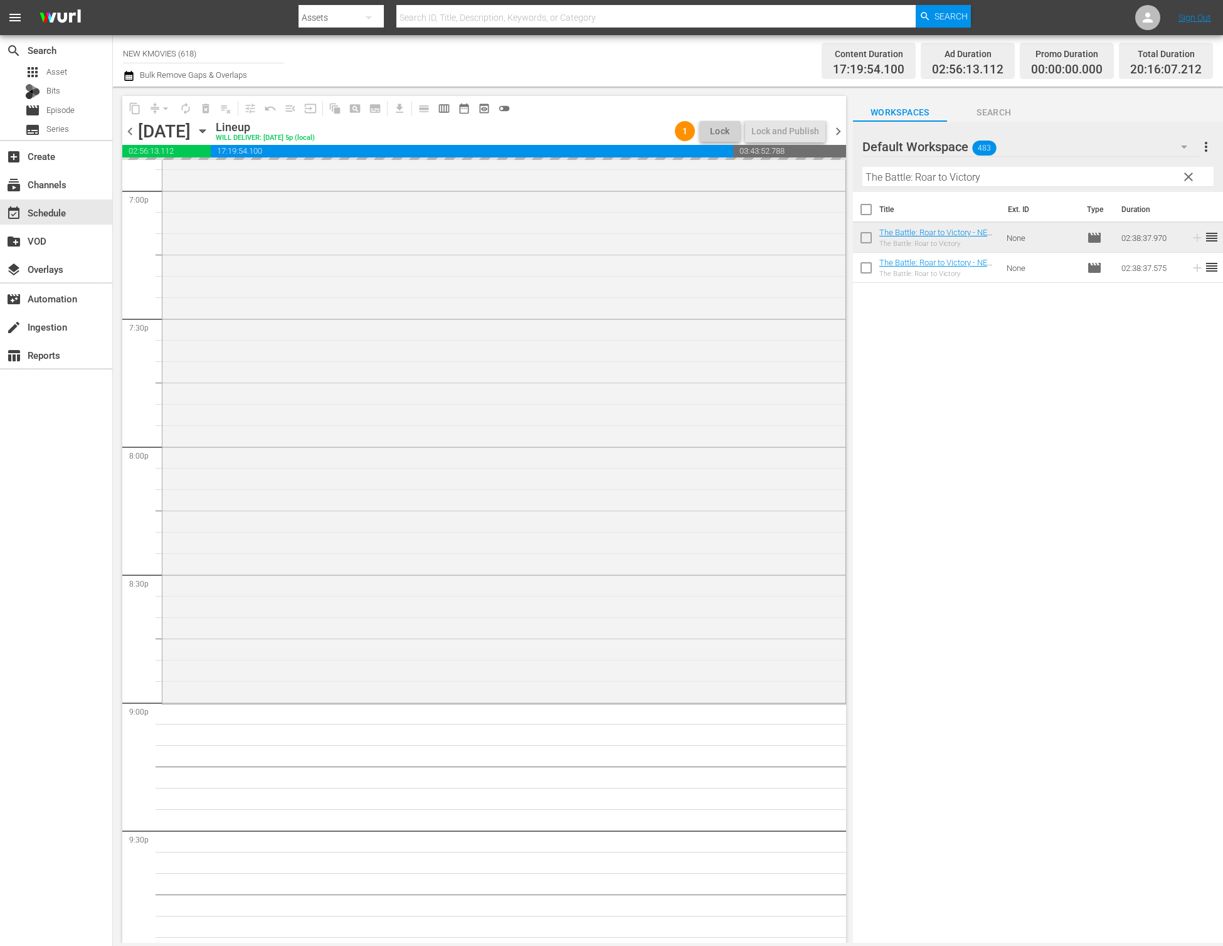
click at [1071, 179] on input "The Battle: Roar to Victory" at bounding box center [1037, 177] width 351 height 20
paste input "My Wife"
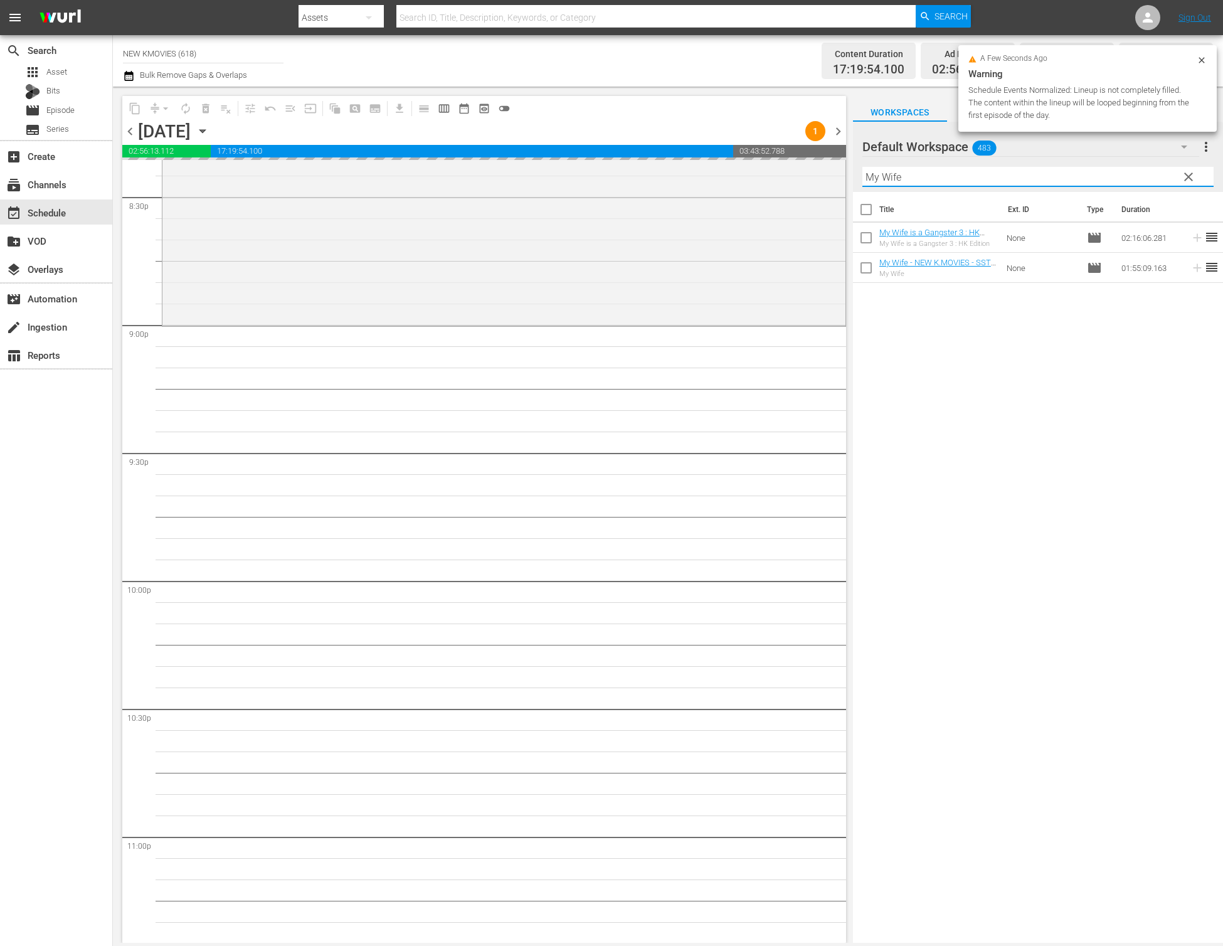
scroll to position [5172, 0]
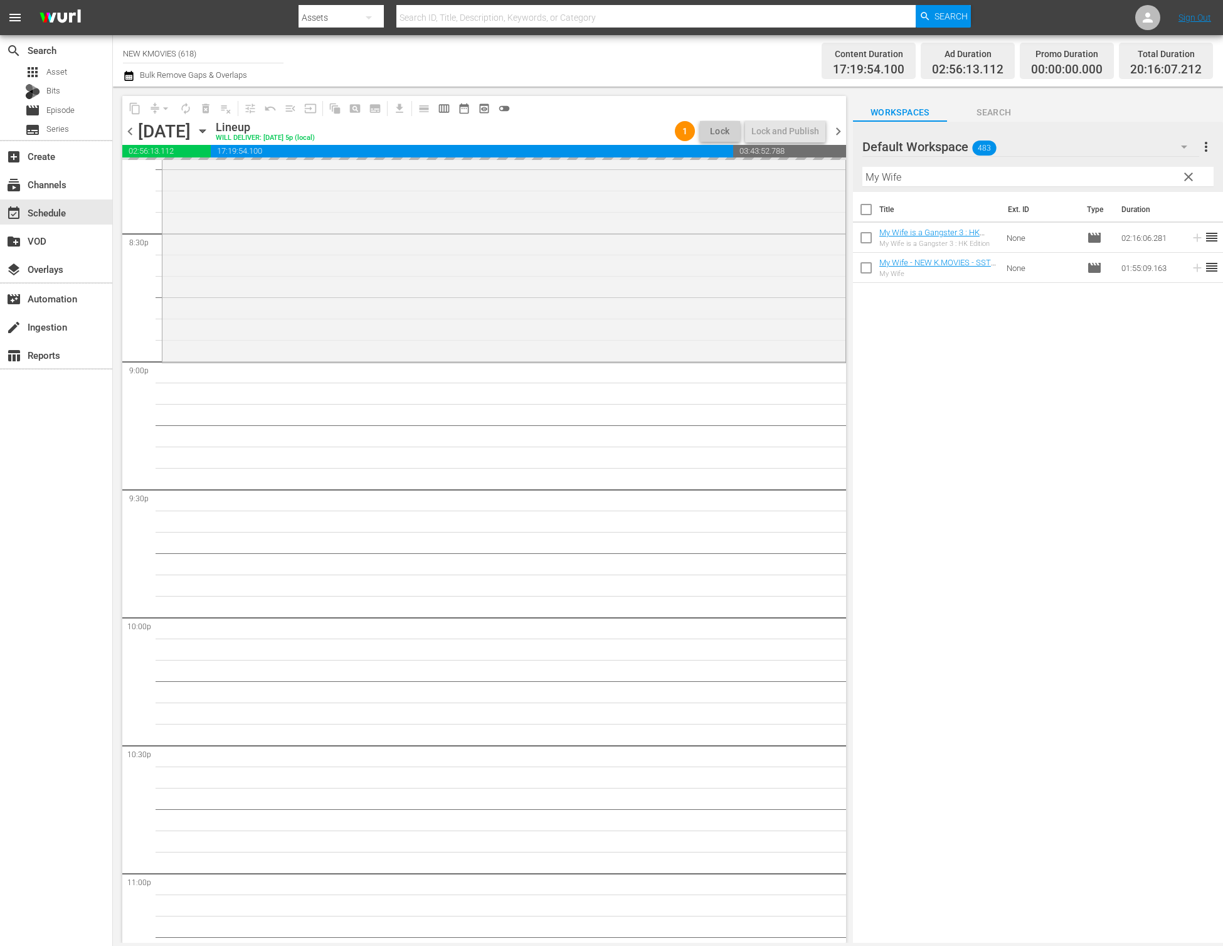
click at [929, 174] on input "My Wife" at bounding box center [1037, 177] width 351 height 20
paste input "The Concubin"
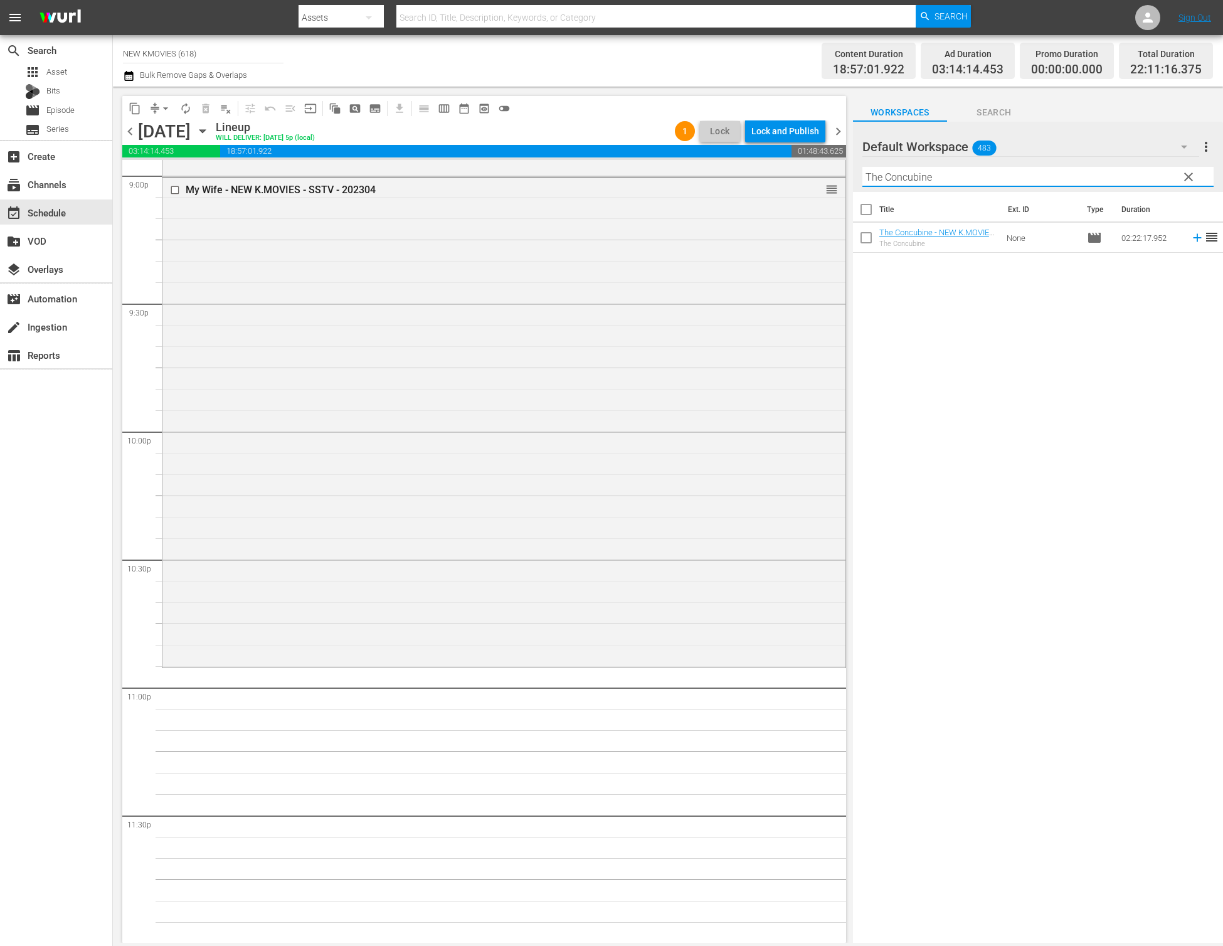
scroll to position [5359, 0]
type input "The Concubine"
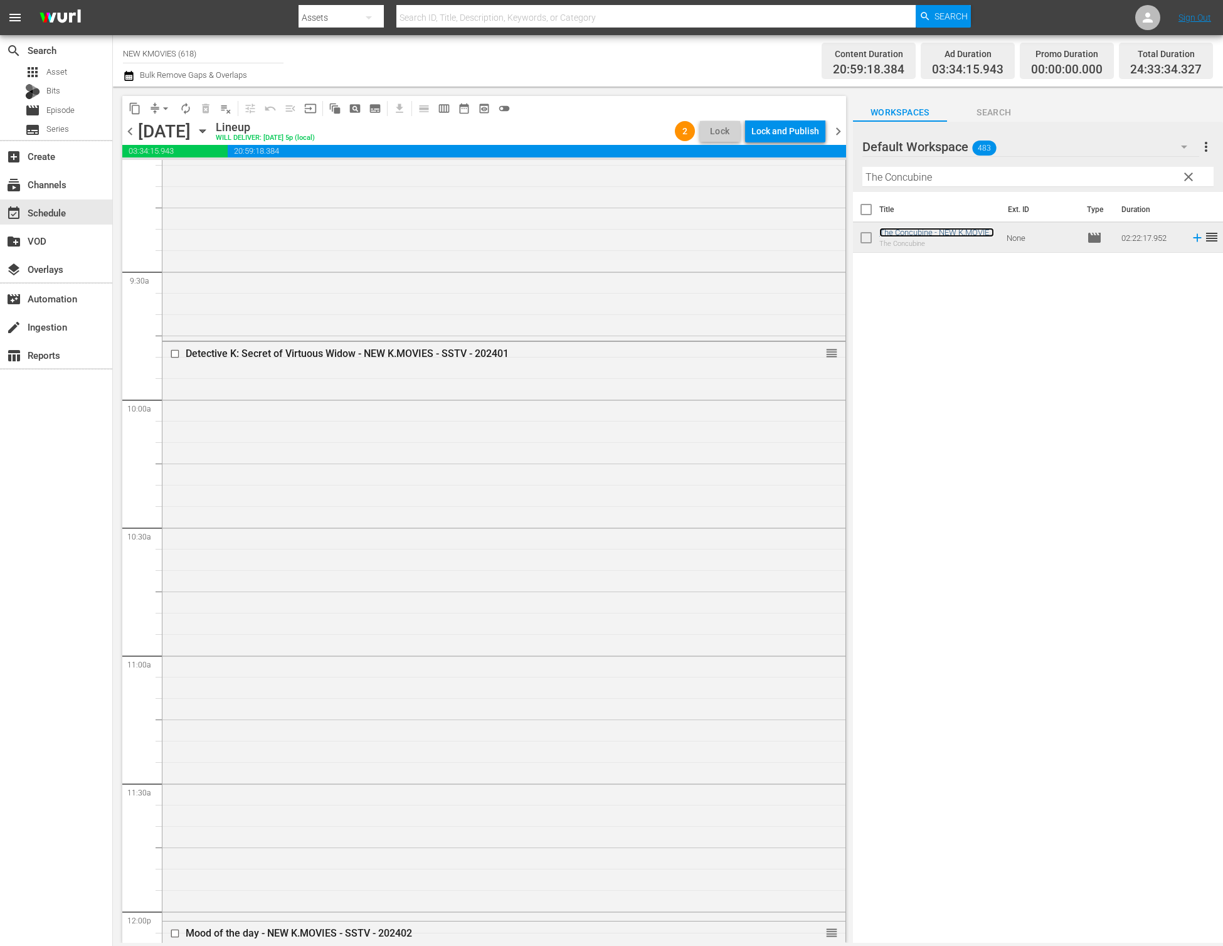
scroll to position [0, 0]
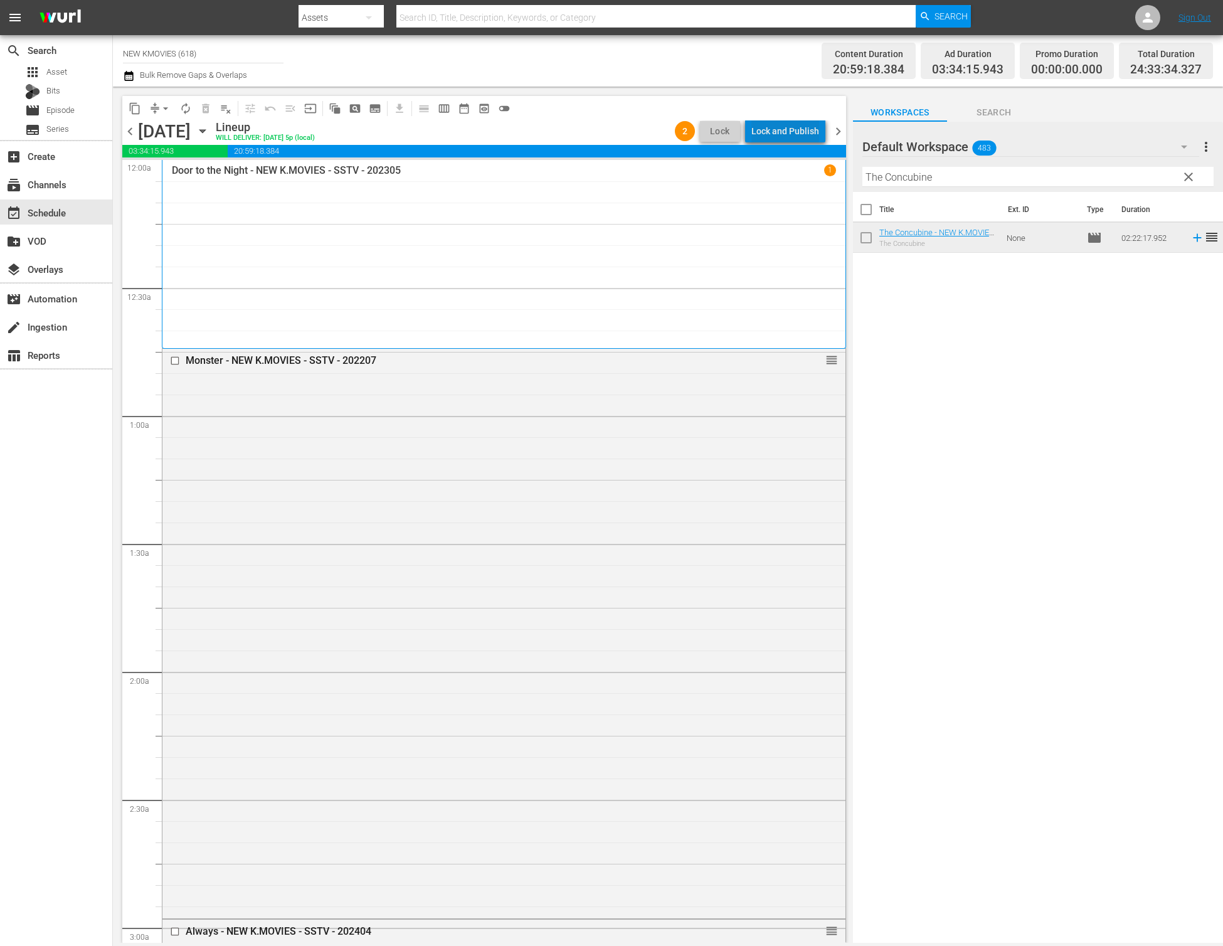
click at [798, 127] on div "Lock and Publish" at bounding box center [785, 131] width 68 height 23
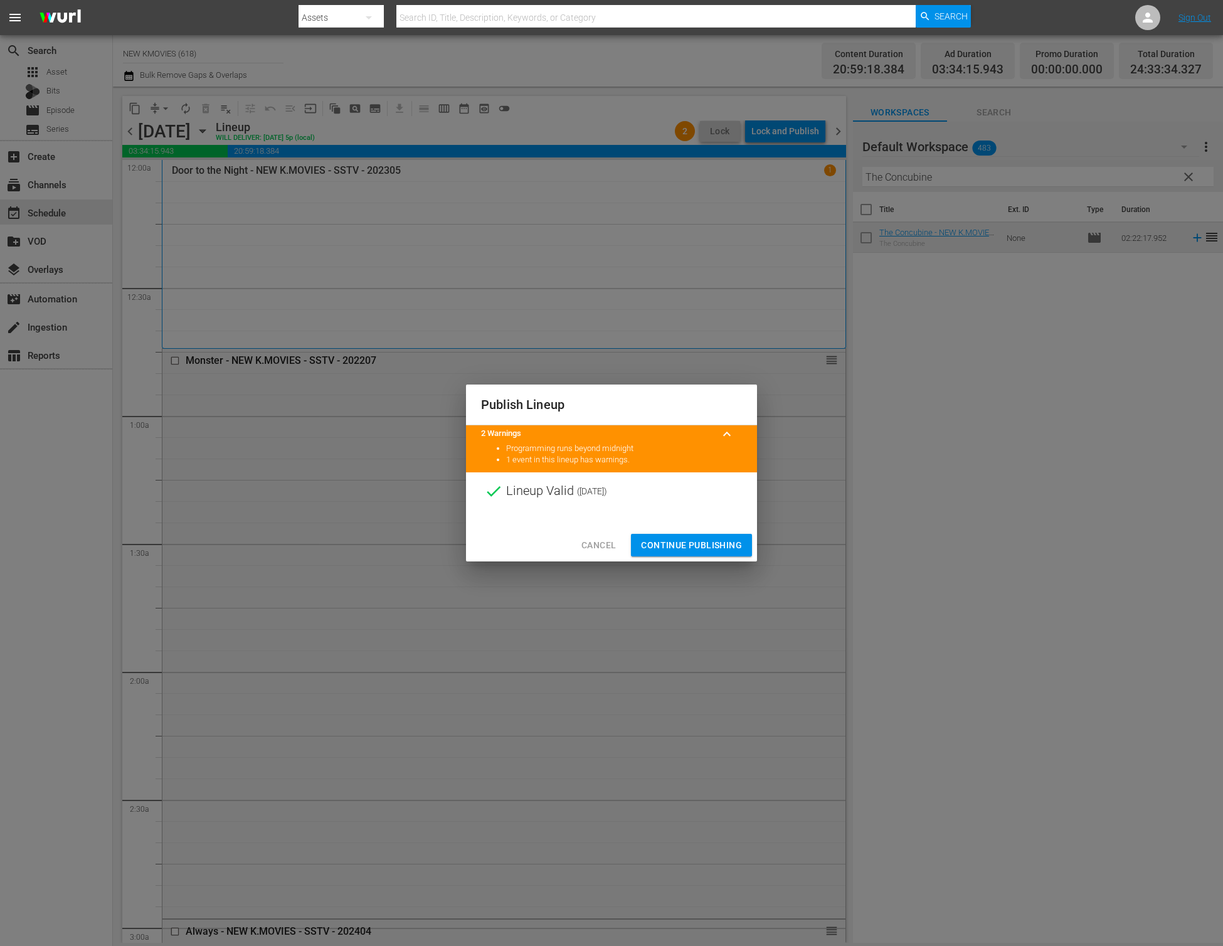
click at [692, 524] on div at bounding box center [611, 519] width 291 height 19
click at [680, 546] on span "Continue Publishing" at bounding box center [691, 545] width 101 height 16
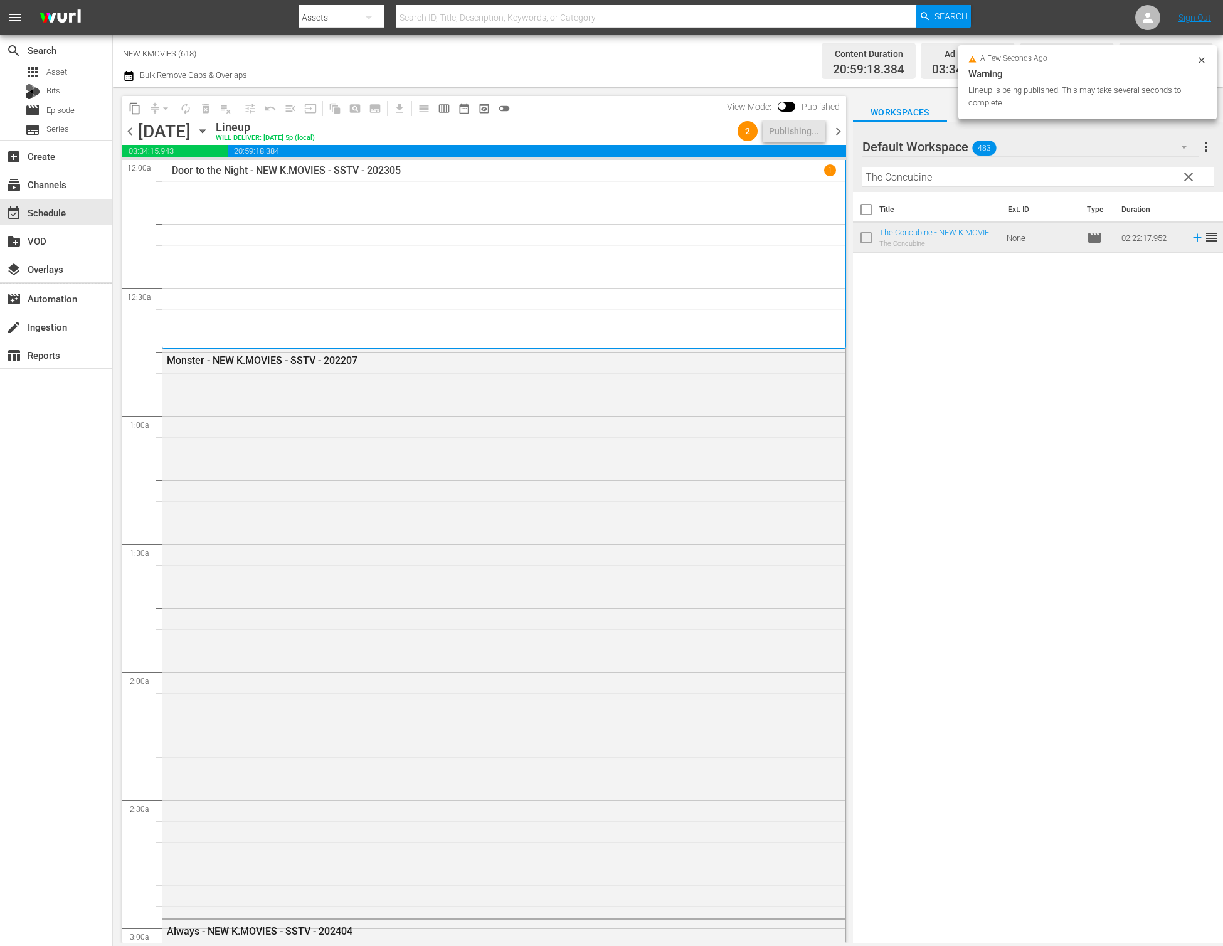
click at [1171, 533] on div "Title Ext. ID Type Duration The Concubine - NEW K.MOVIES - SSTV - 202410 The Co…" at bounding box center [1038, 568] width 370 height 753
